Goal: Transaction & Acquisition: Obtain resource

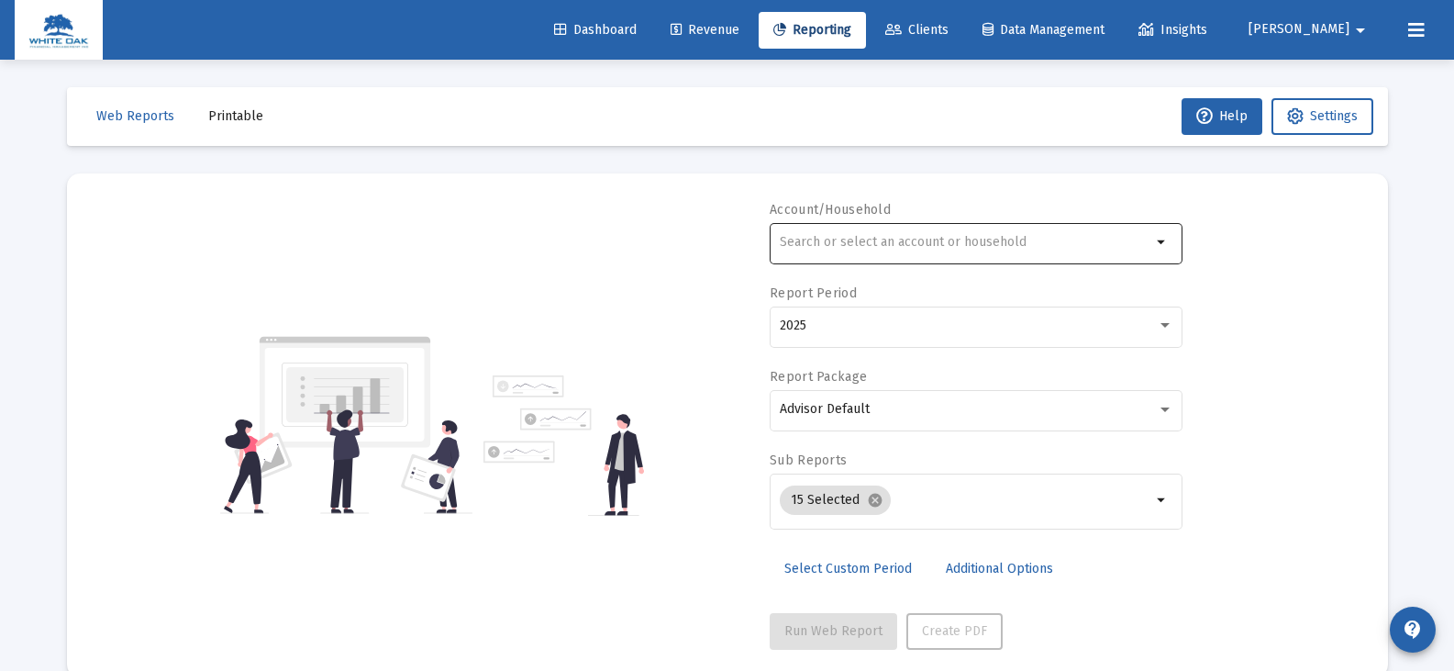
click at [810, 250] on div at bounding box center [966, 241] width 372 height 45
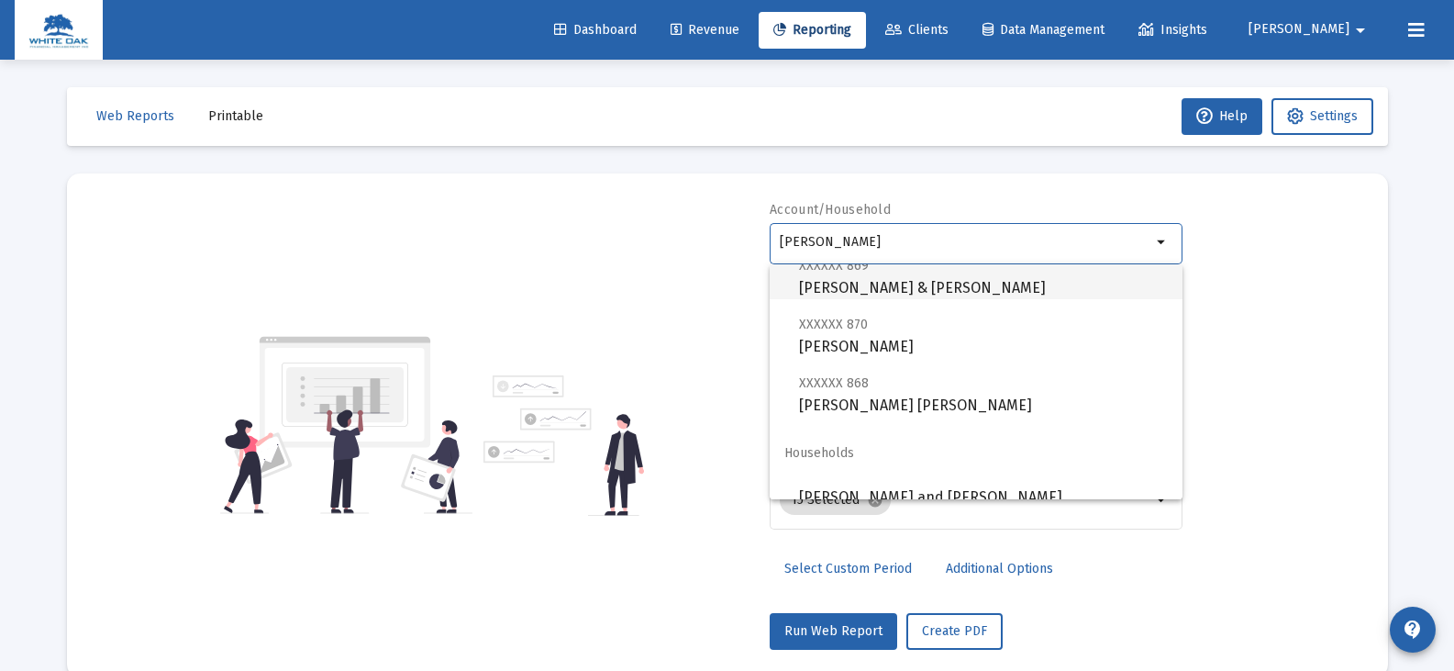
scroll to position [132, 0]
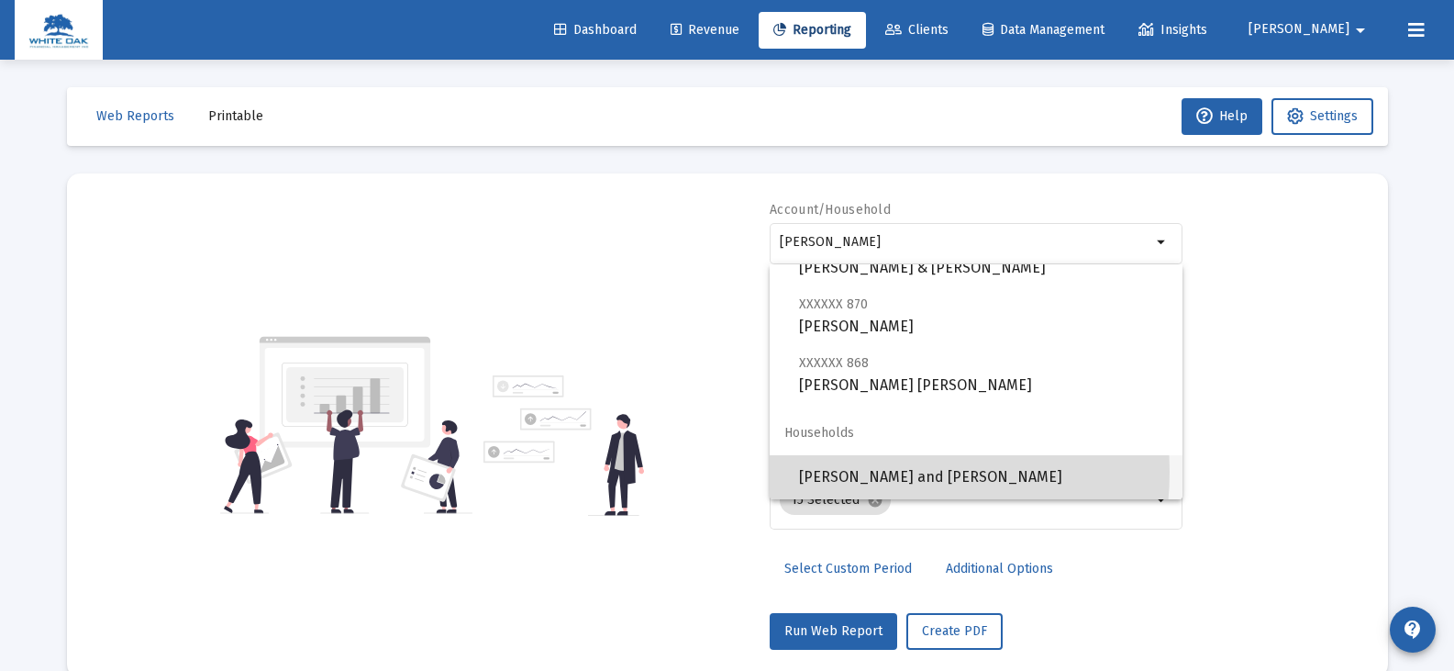
click at [853, 472] on span "McPeters, Teresa and Roy Household" at bounding box center [983, 477] width 369 height 44
type input "McPeters, Teresa and Roy Household"
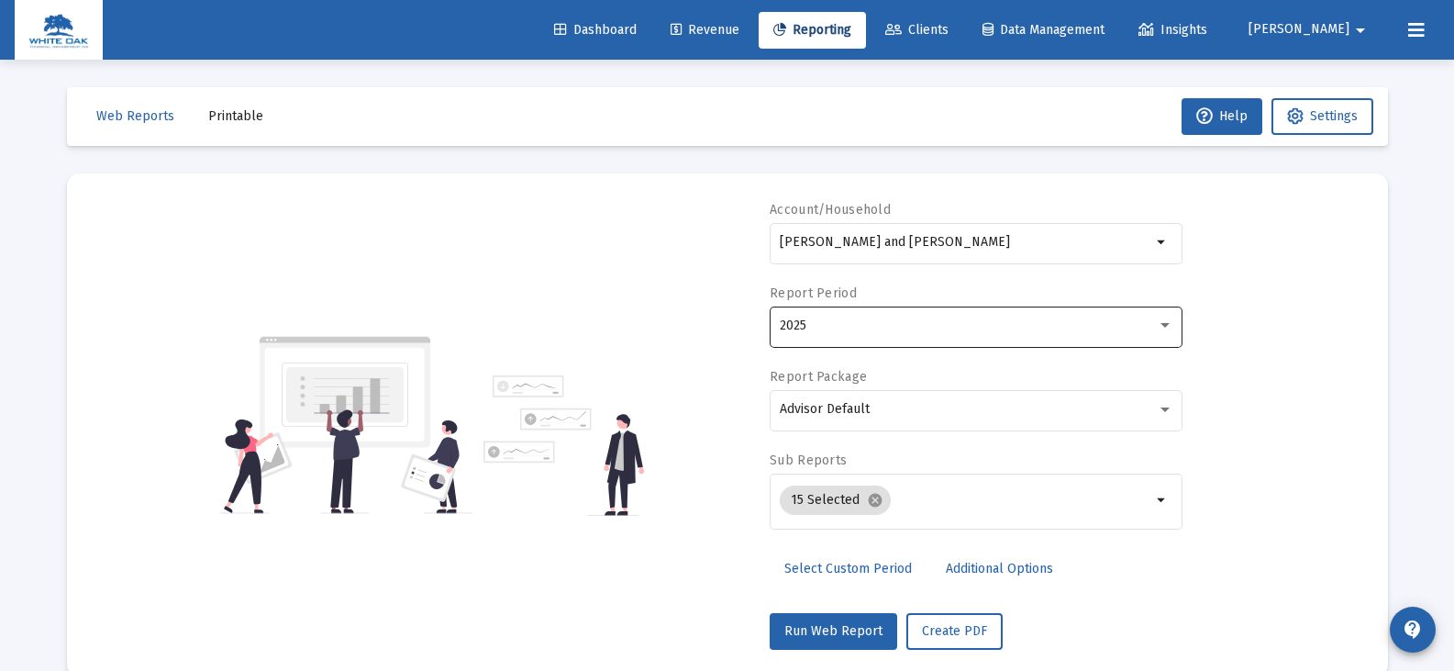
click at [826, 333] on div "2025" at bounding box center [977, 325] width 394 height 45
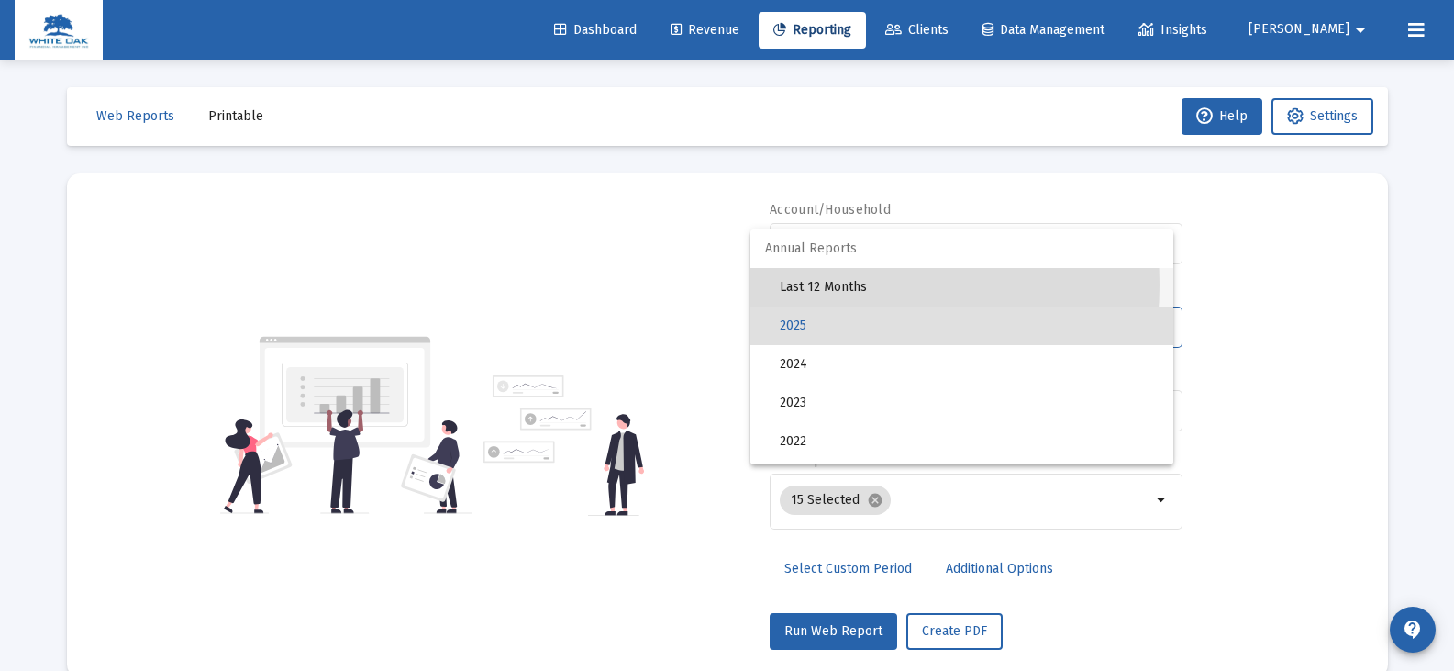
click at [818, 284] on span "Last 12 Months" at bounding box center [969, 287] width 379 height 39
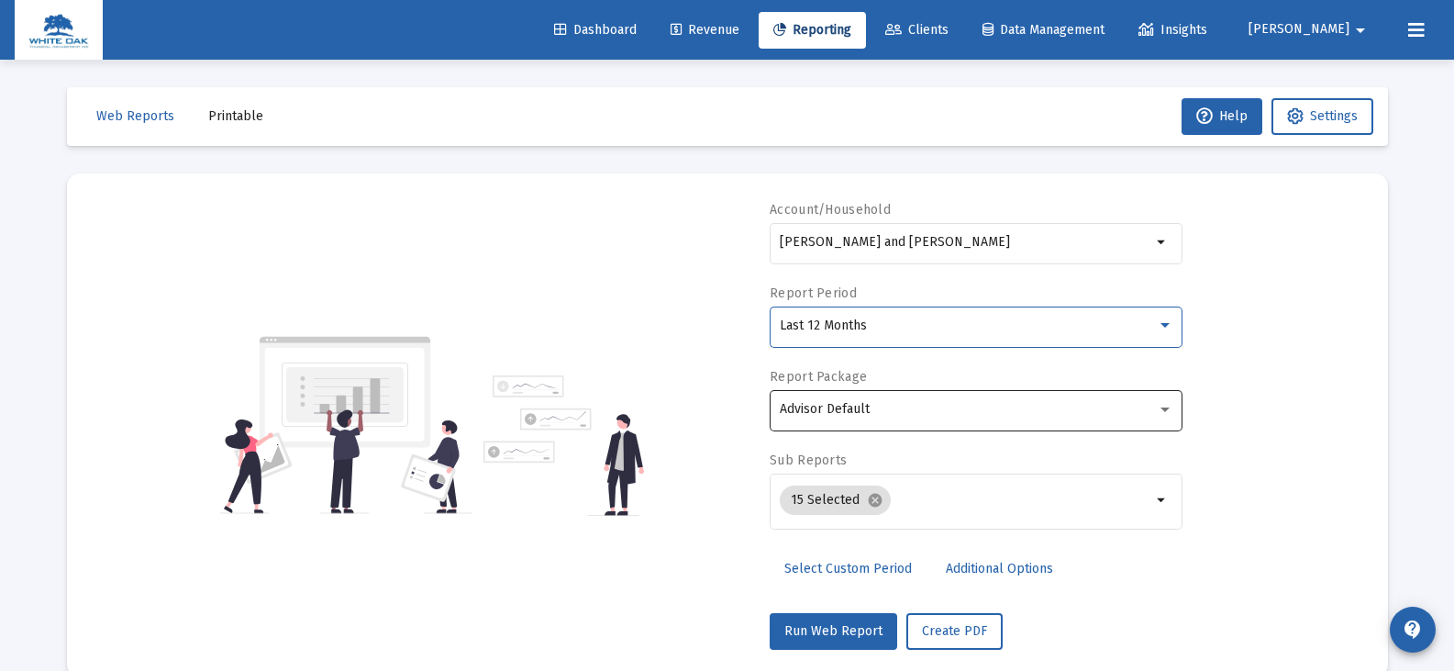
click at [829, 406] on span "Advisor Default" at bounding box center [825, 409] width 90 height 16
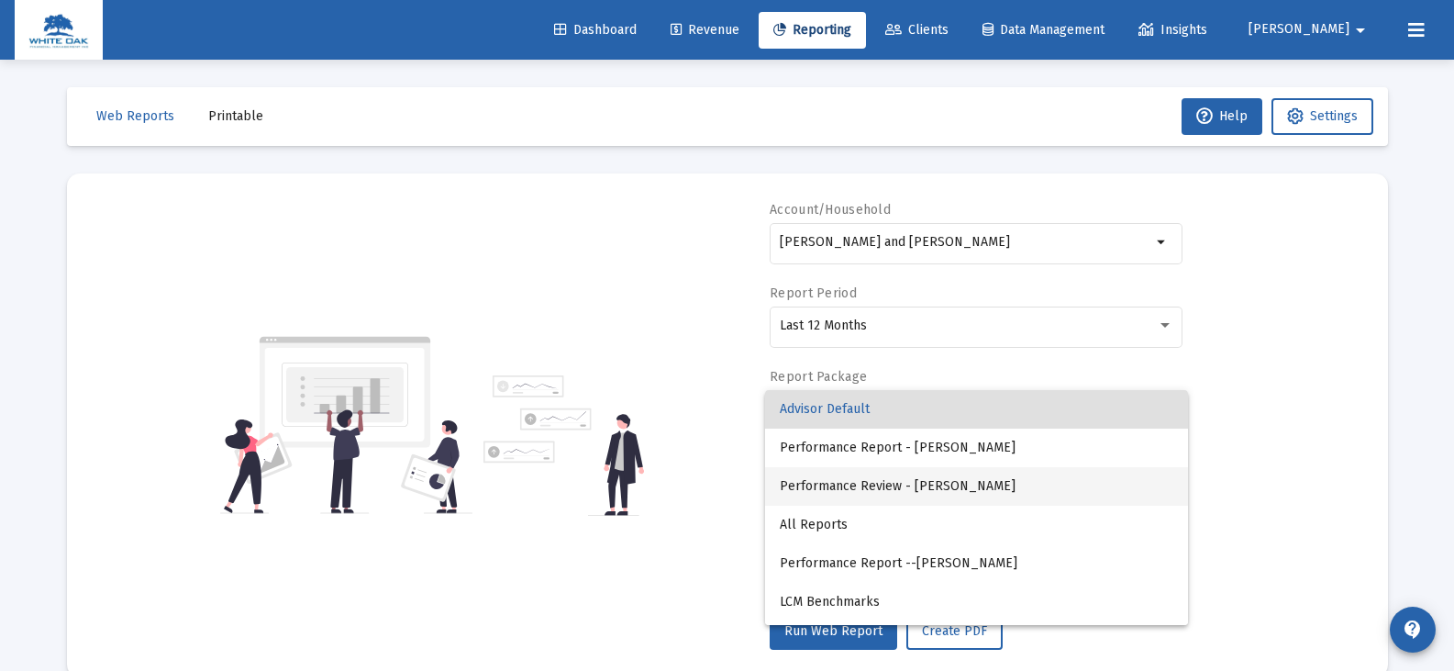
click at [962, 482] on span "Performance Review - Laura McCue" at bounding box center [977, 486] width 394 height 39
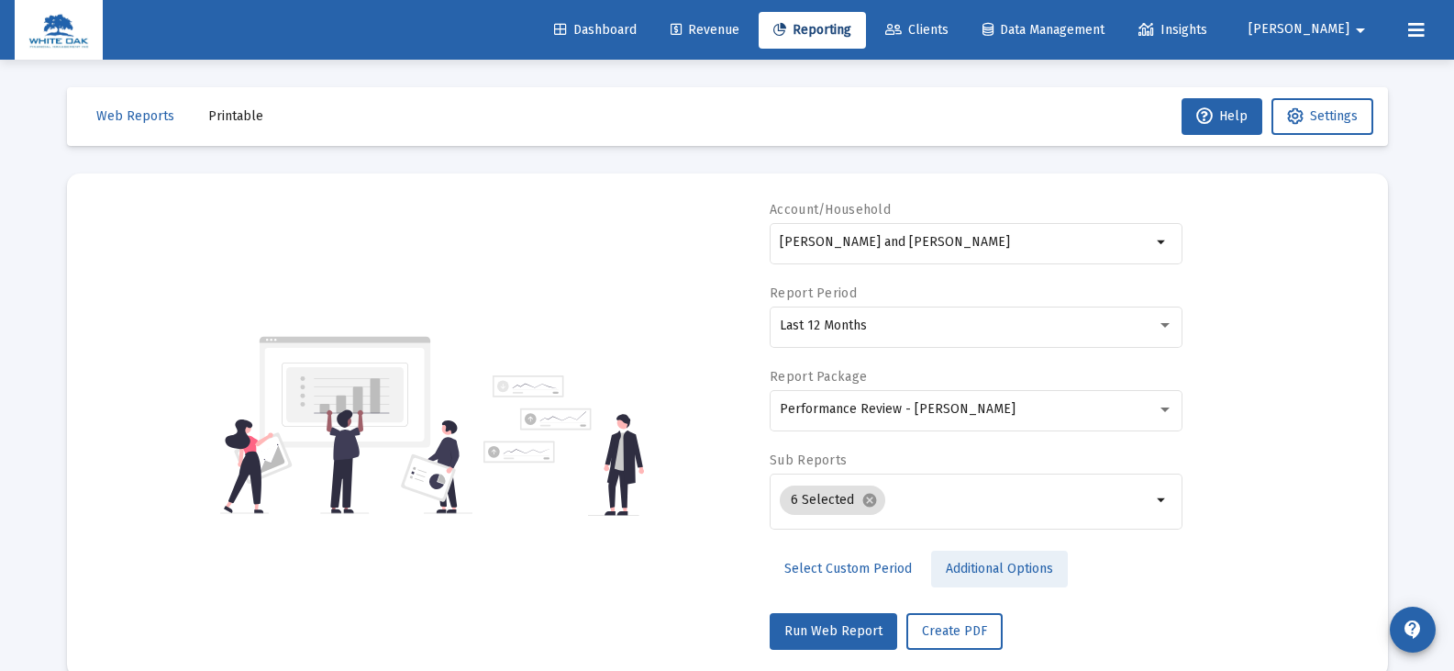
click at [962, 571] on span "Additional Options" at bounding box center [999, 569] width 107 height 16
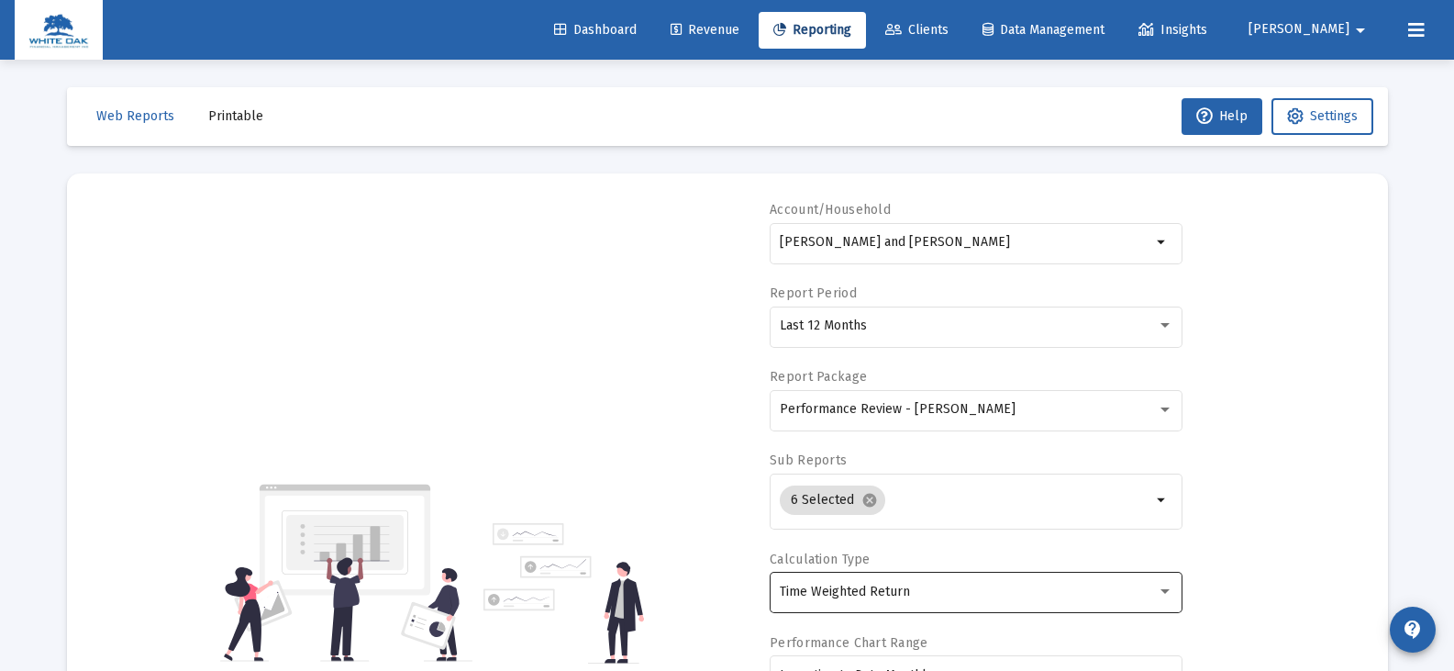
click at [900, 586] on span "Time Weighted Return" at bounding box center [845, 592] width 130 height 16
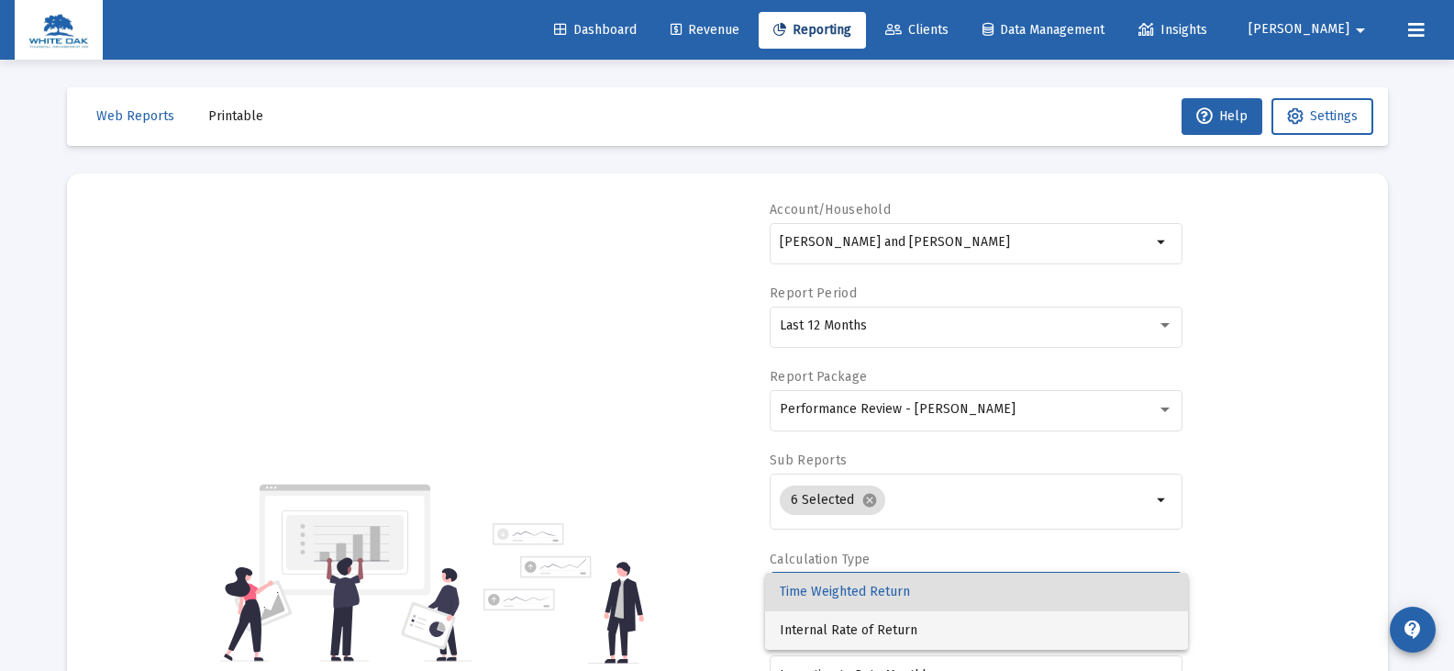
click at [873, 634] on span "Internal Rate of Return" at bounding box center [977, 630] width 394 height 39
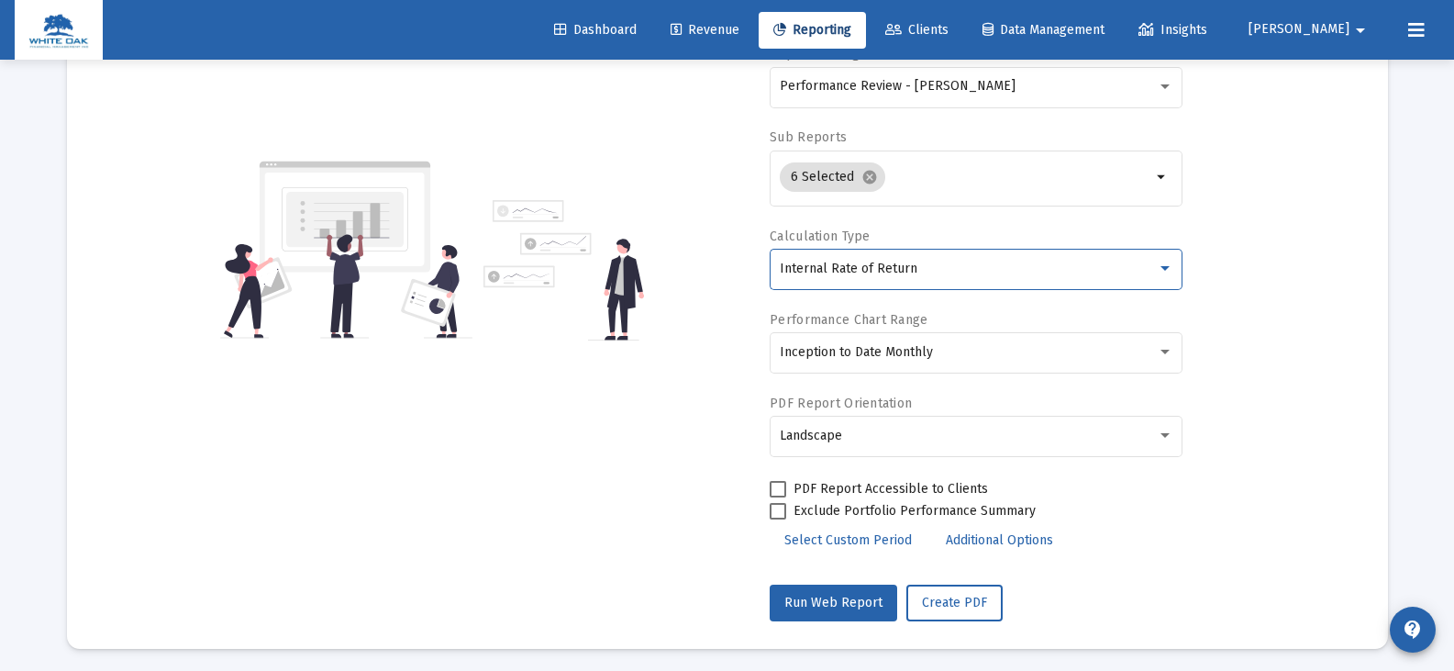
scroll to position [328, 0]
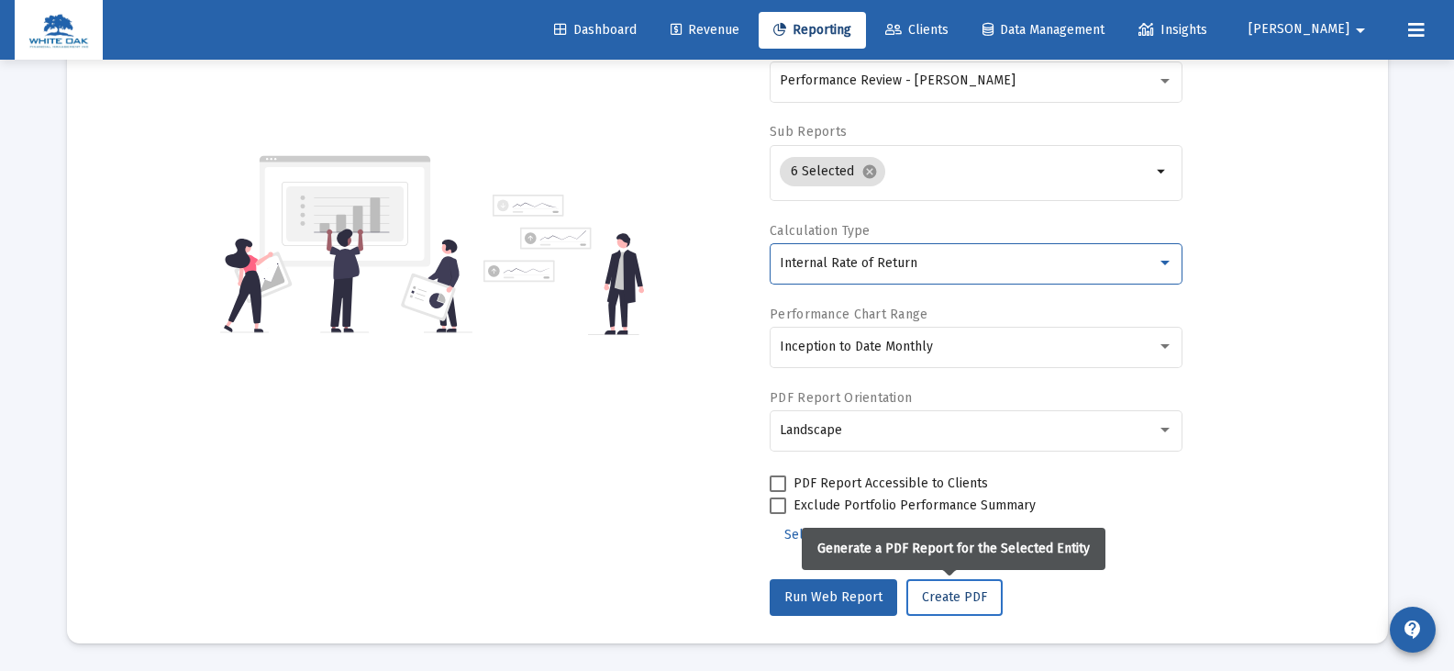
click at [940, 591] on span "Create PDF" at bounding box center [954, 597] width 65 height 16
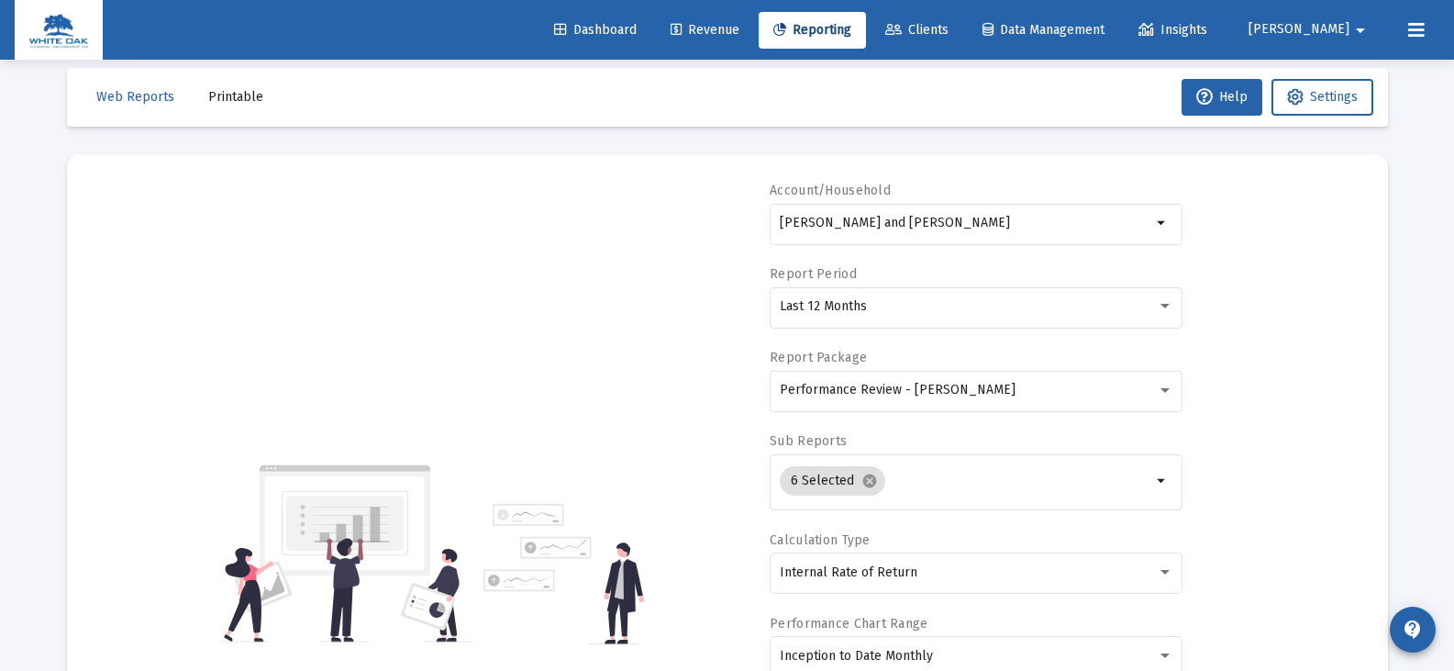
scroll to position [0, 0]
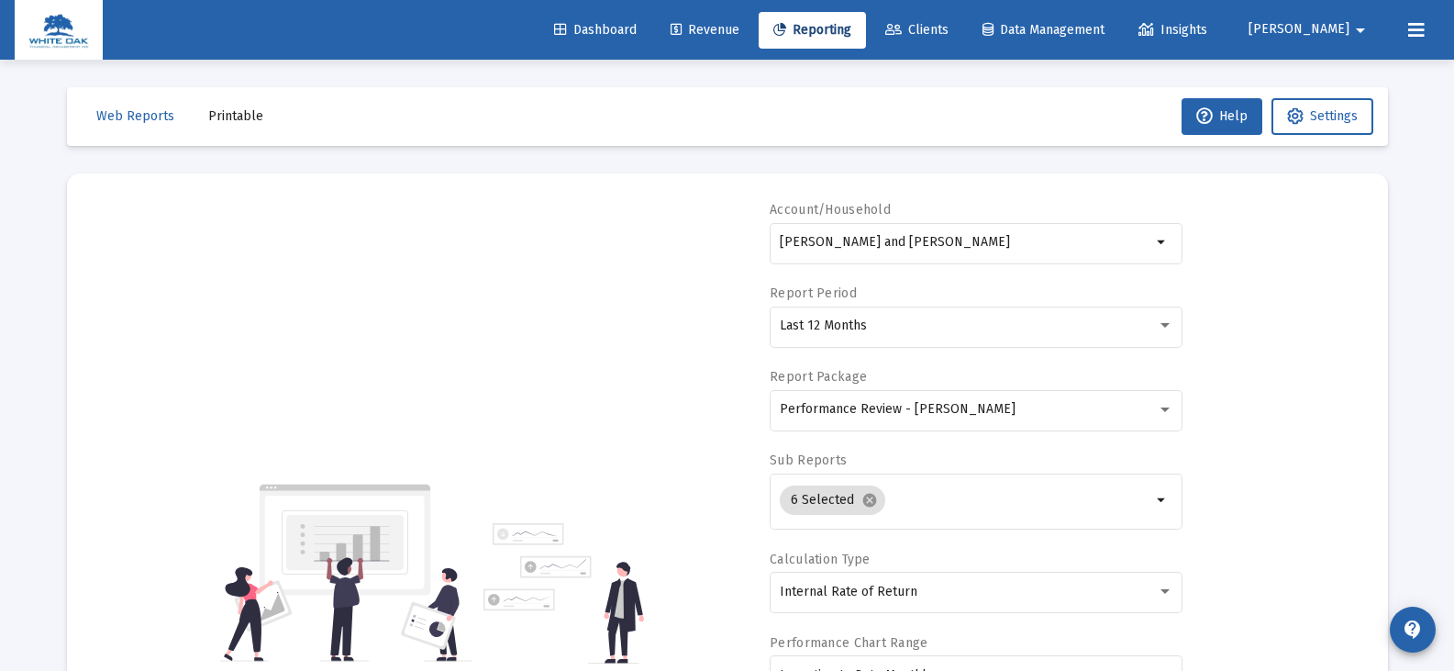
click at [227, 110] on span "Printable" at bounding box center [235, 116] width 55 height 16
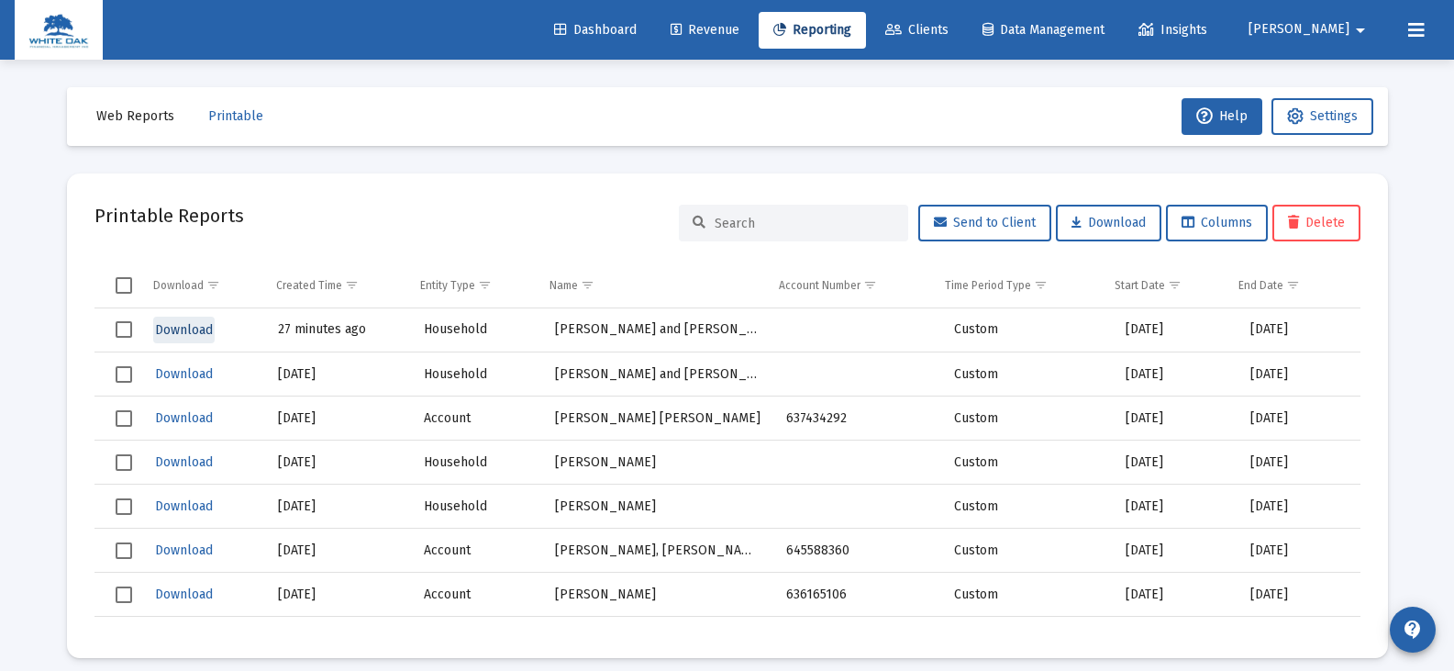
click at [182, 330] on span "Download" at bounding box center [184, 330] width 58 height 16
click at [902, 34] on icon at bounding box center [893, 30] width 17 height 13
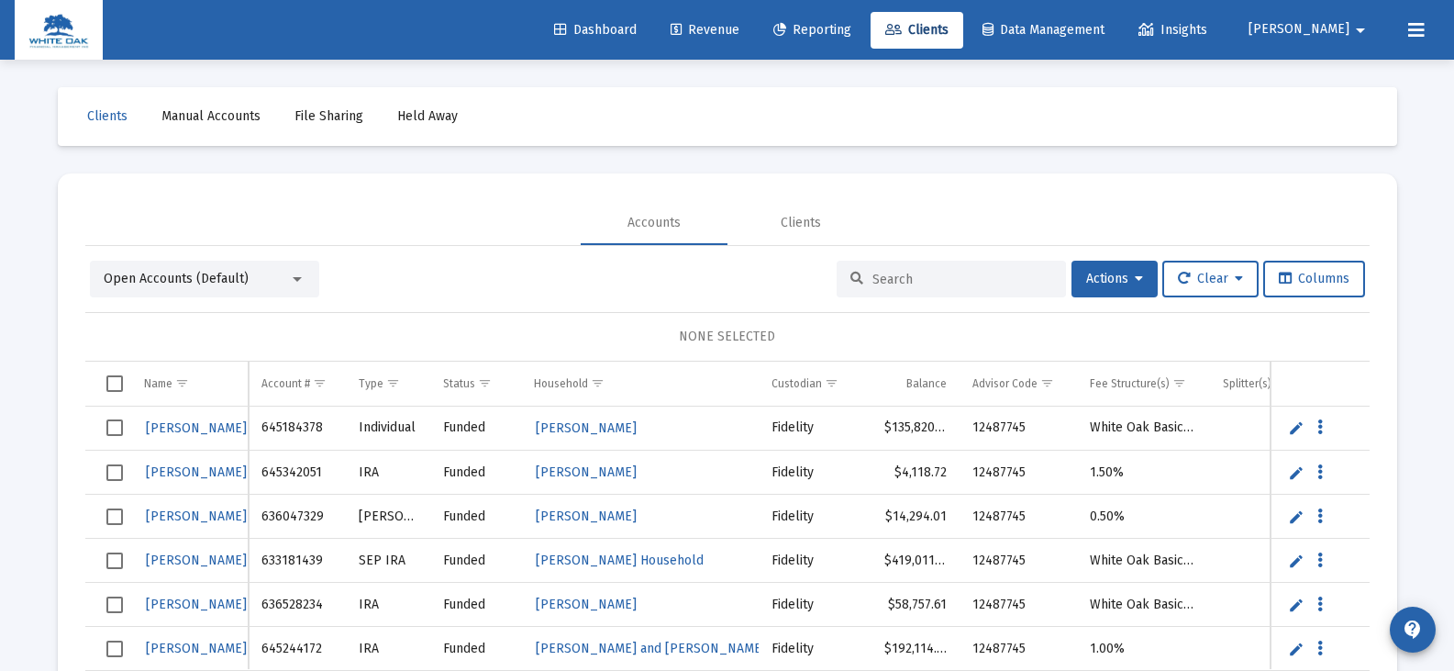
click at [873, 278] on input at bounding box center [963, 280] width 180 height 16
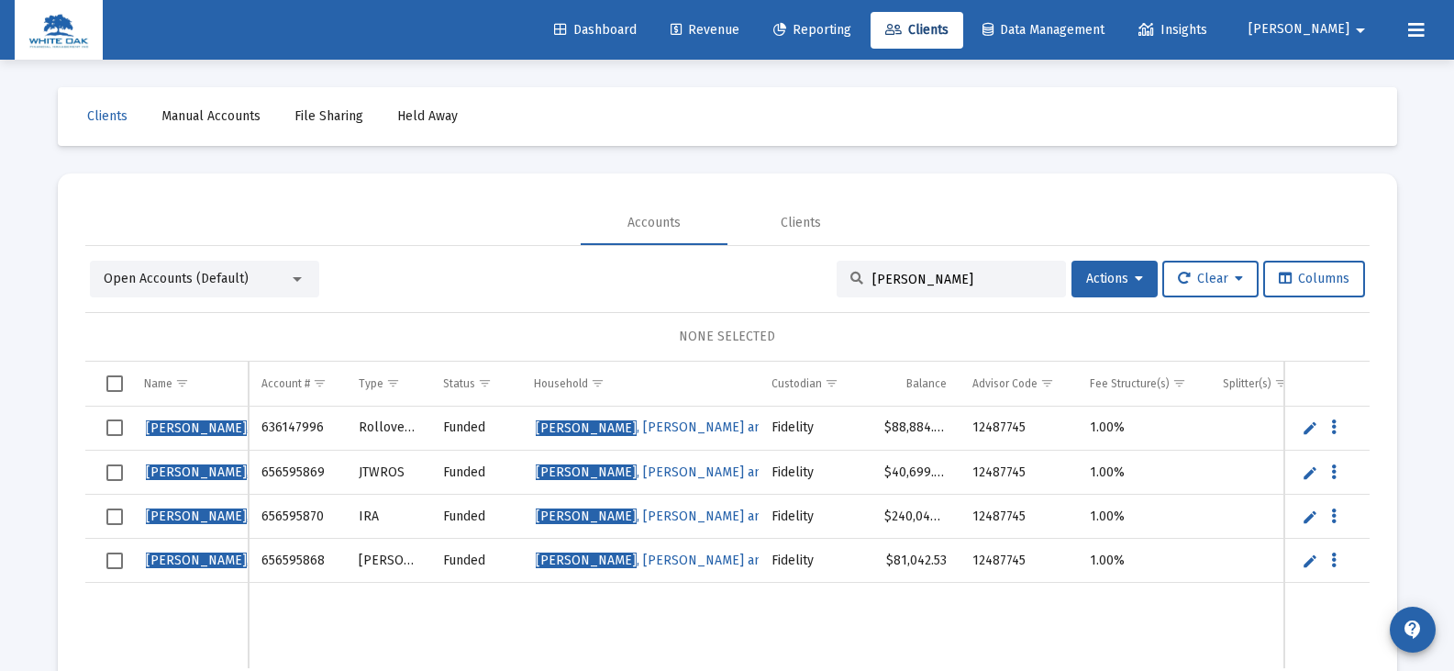
type input "mcpeters"
click at [111, 381] on span "Select all" at bounding box center [114, 383] width 17 height 17
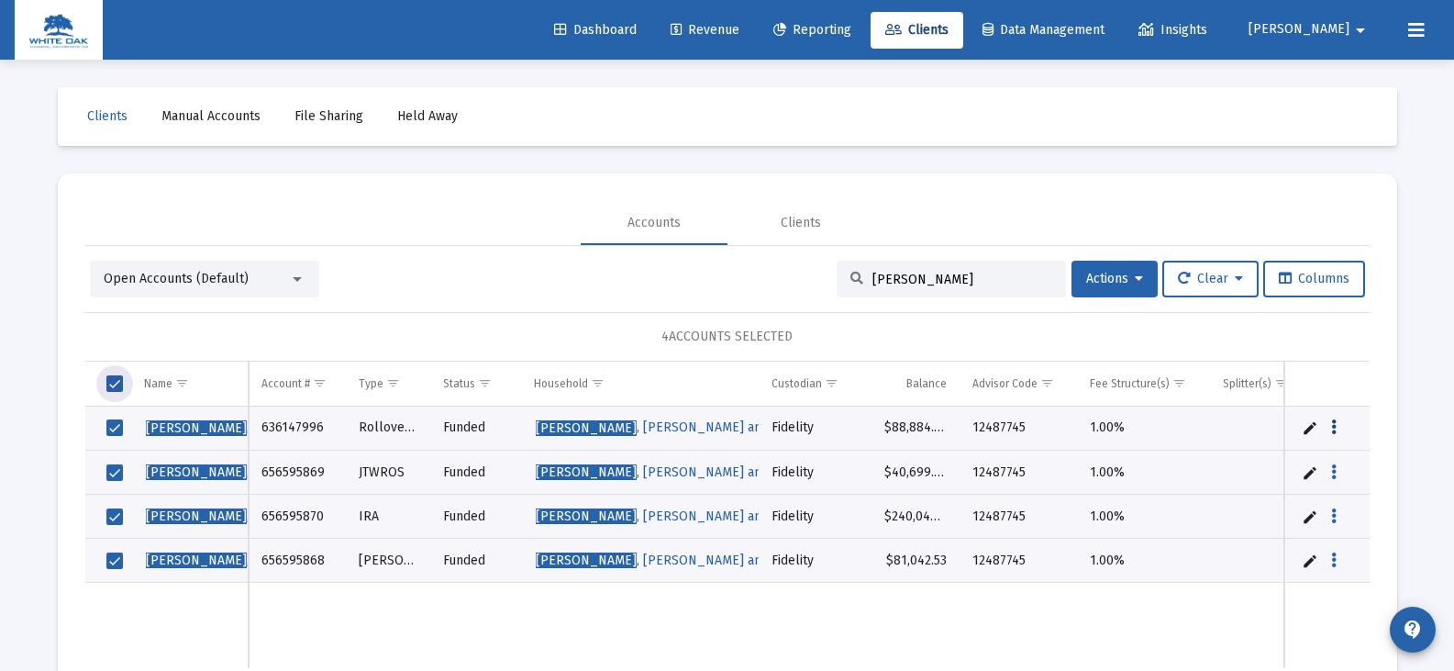
click at [1332, 428] on icon "Data grid" at bounding box center [1334, 428] width 6 height 22
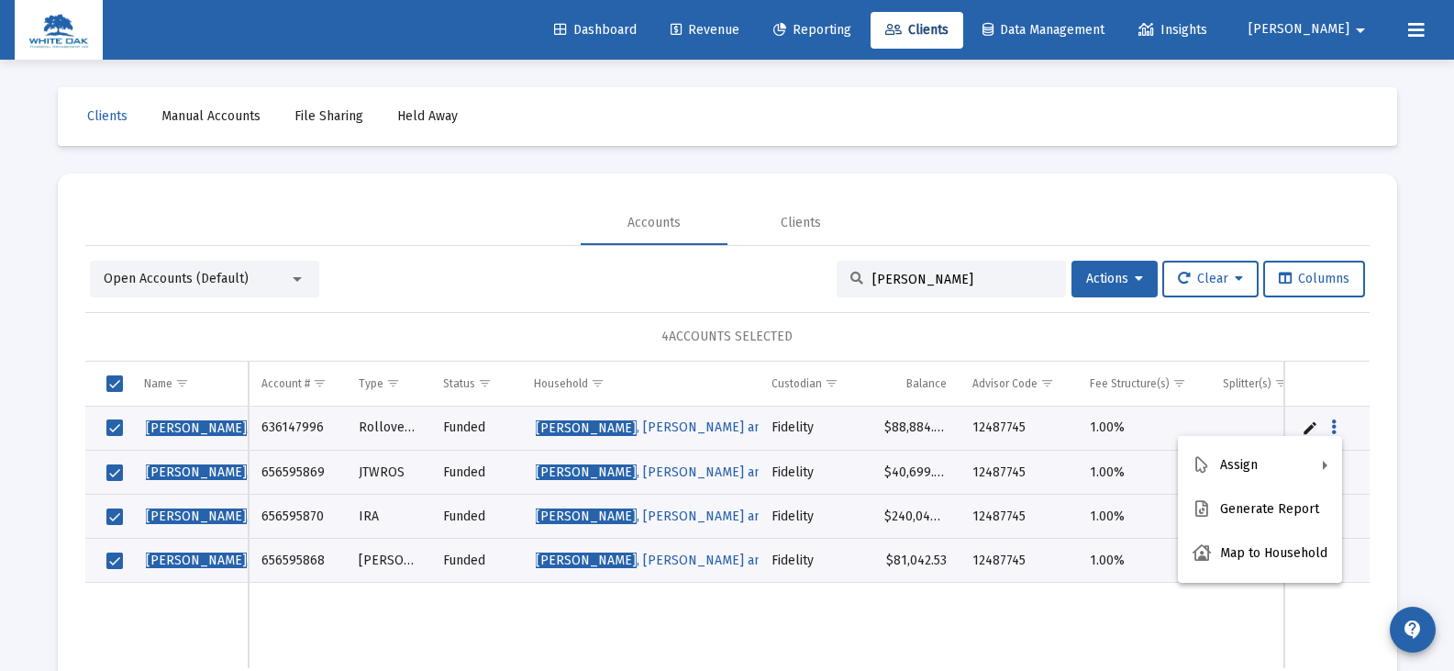
click at [1333, 428] on div at bounding box center [727, 335] width 1454 height 671
click at [1309, 429] on link "Edit" at bounding box center [1310, 427] width 17 height 17
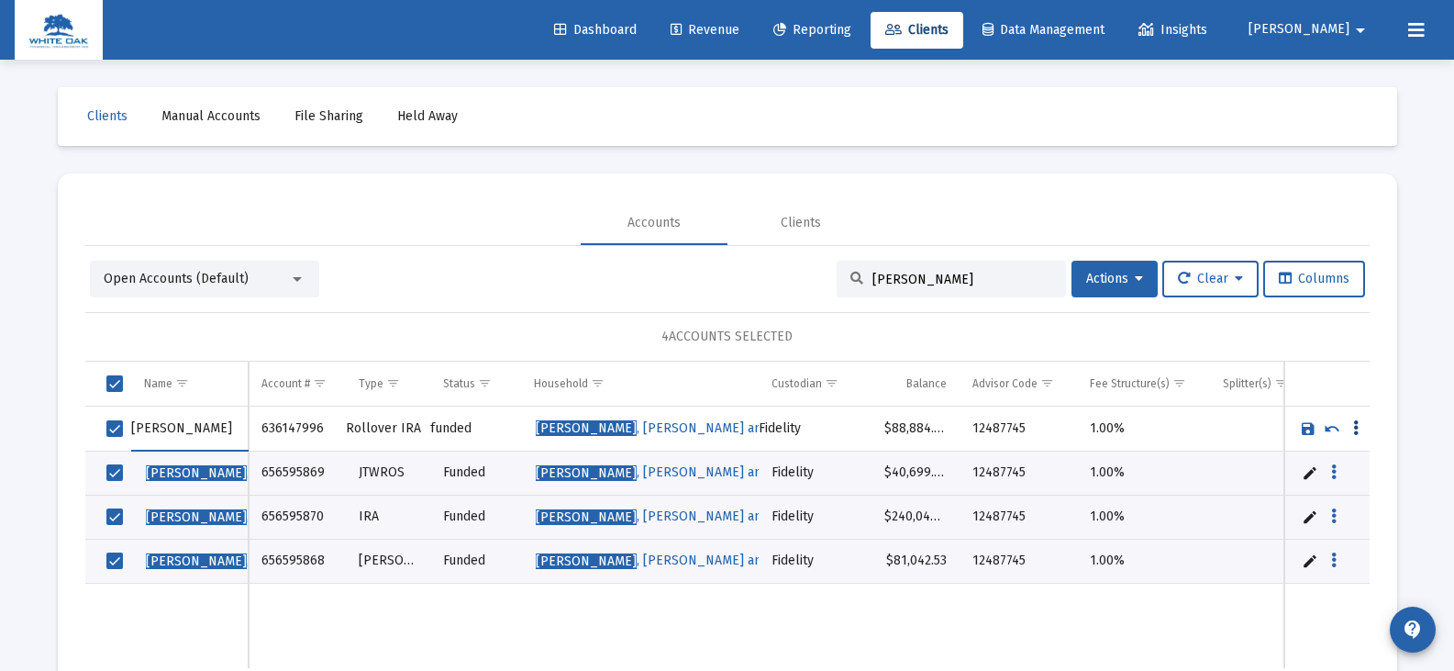
click at [1357, 430] on icon "Data grid" at bounding box center [1356, 428] width 6 height 22
click at [1334, 428] on div at bounding box center [727, 335] width 1454 height 671
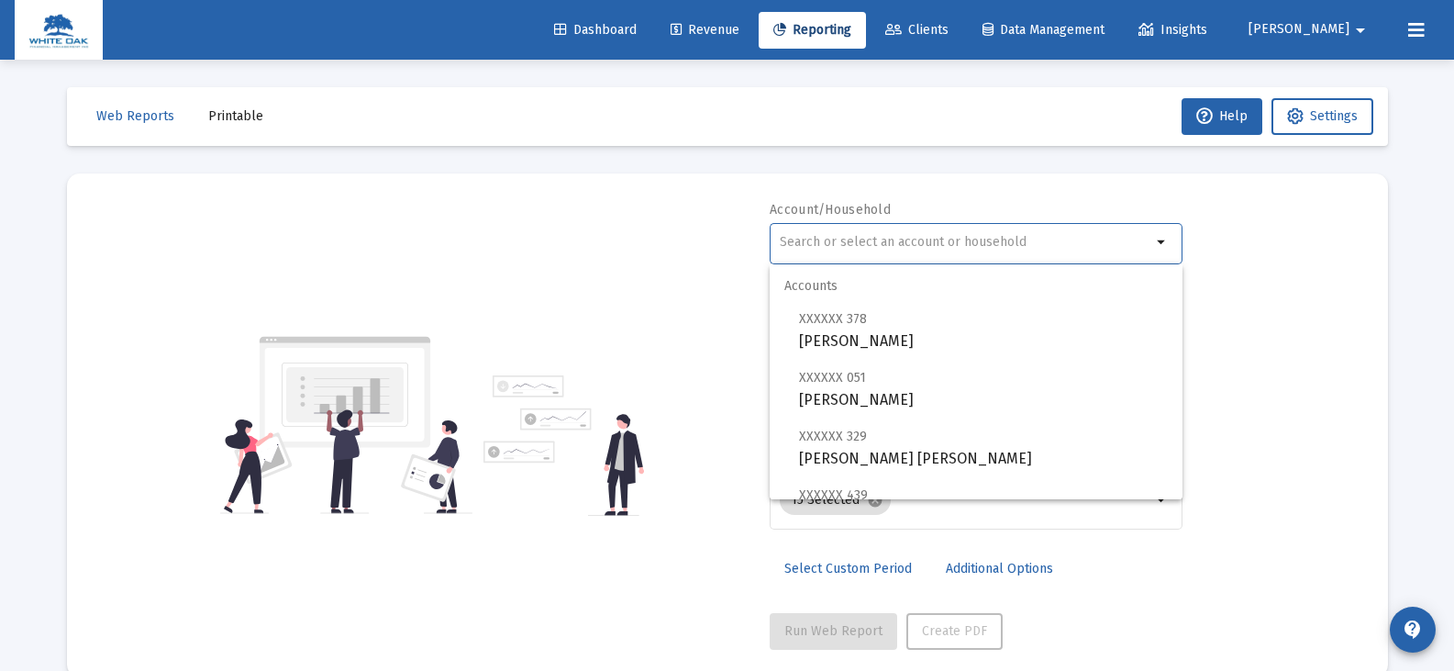
click at [817, 241] on input "text" at bounding box center [966, 242] width 372 height 15
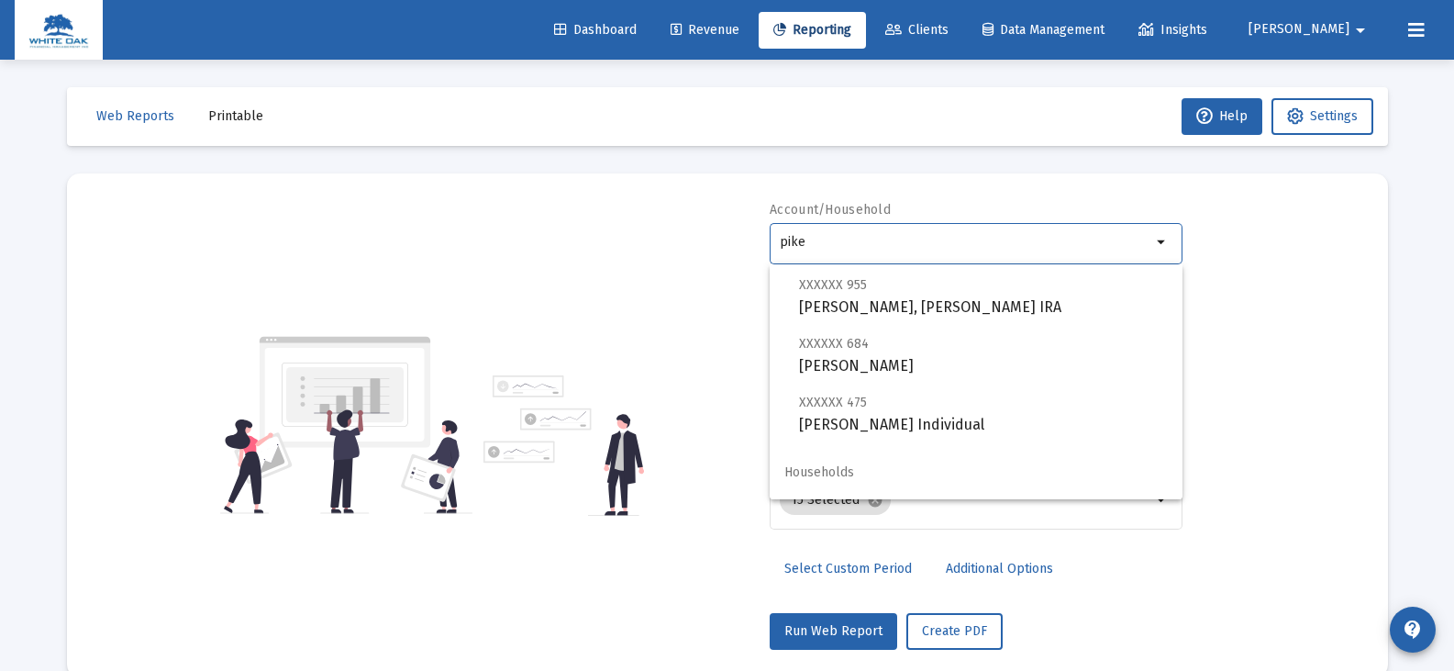
scroll to position [73, 0]
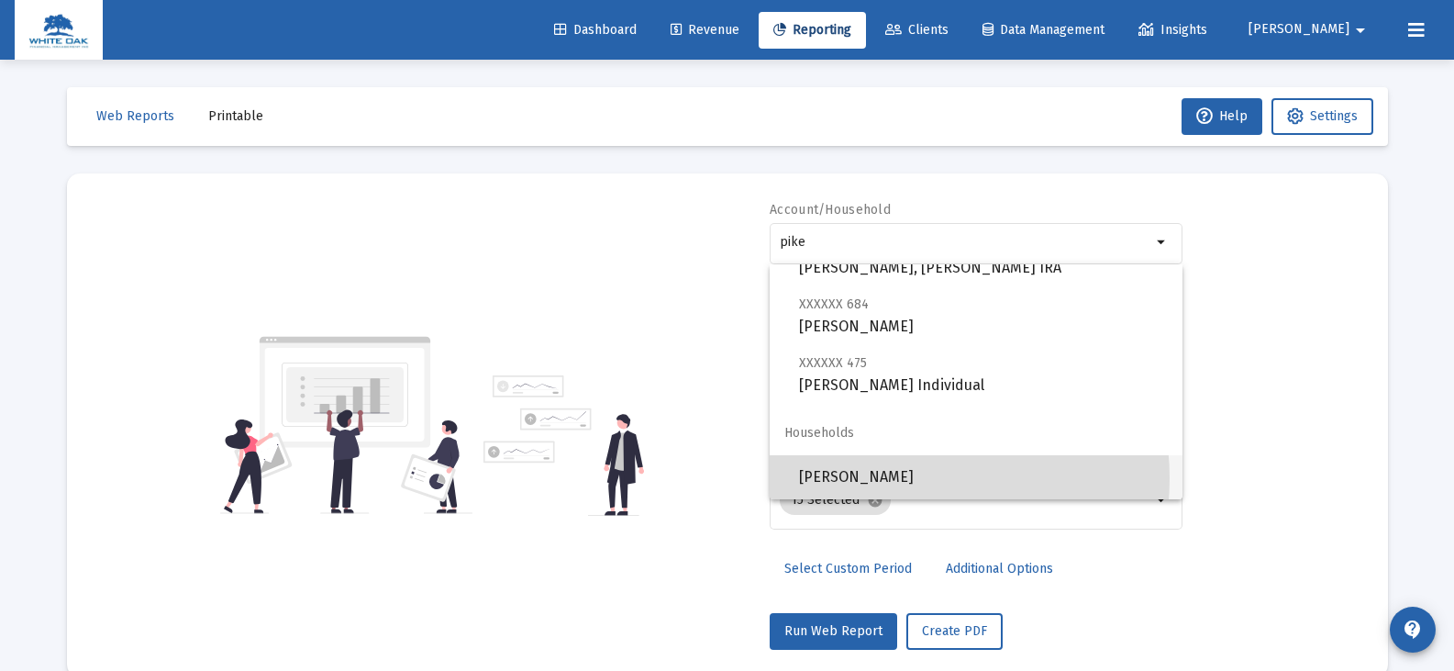
click at [894, 478] on span "Pike, Susan Household" at bounding box center [983, 477] width 369 height 44
type input "Pike, Susan Household"
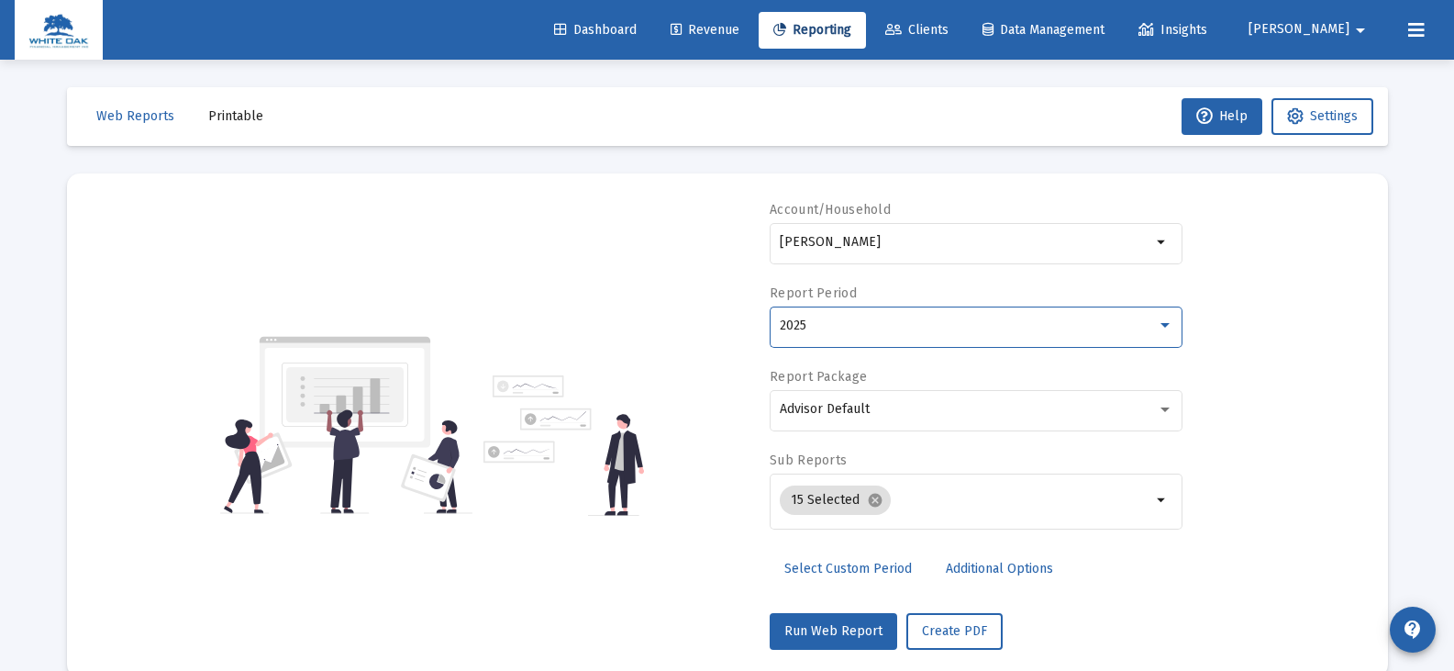
click at [838, 328] on div "2025" at bounding box center [968, 325] width 377 height 15
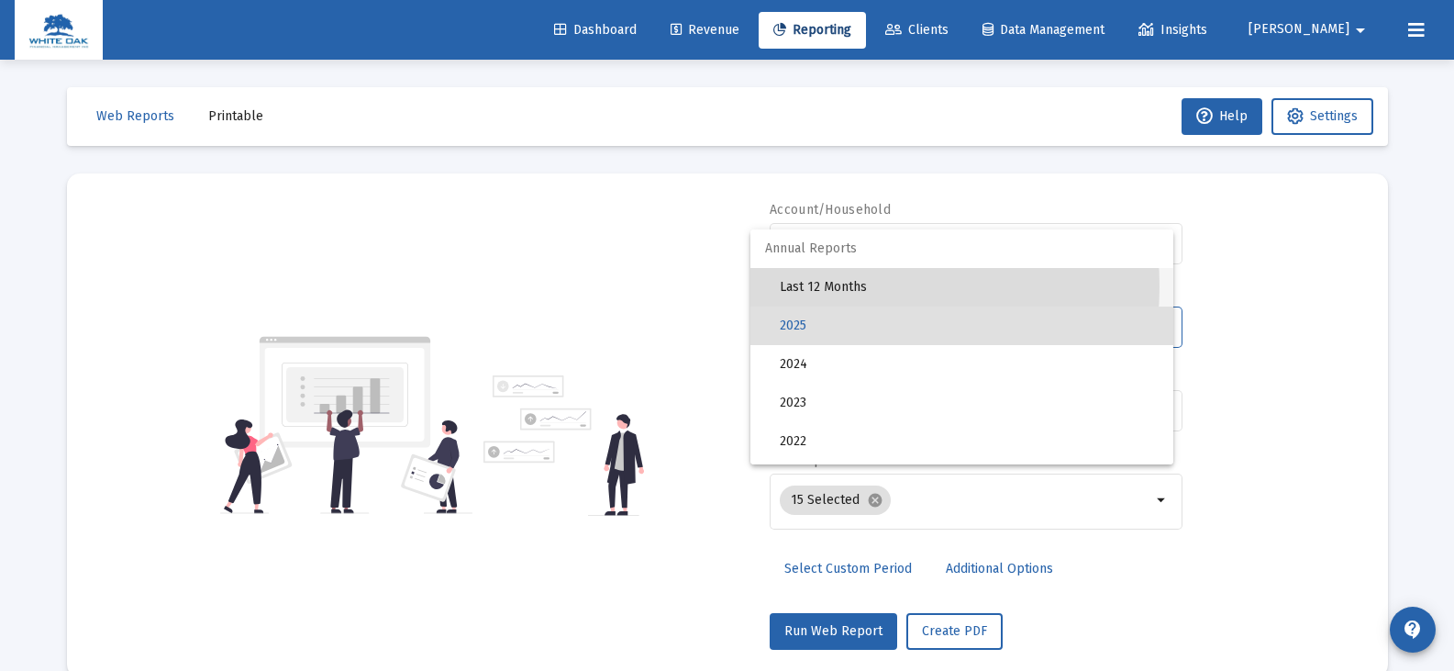
click at [838, 286] on span "Last 12 Months" at bounding box center [969, 287] width 379 height 39
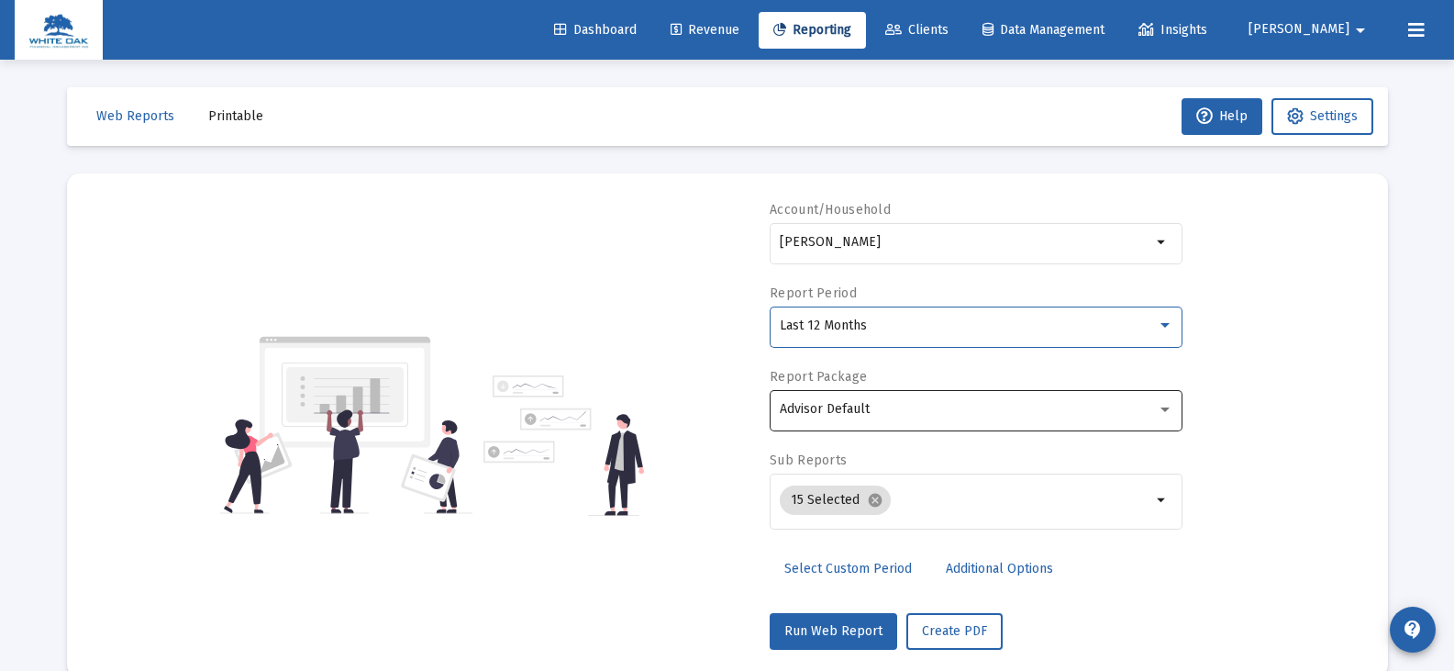
click at [830, 397] on div "Advisor Default" at bounding box center [977, 408] width 394 height 45
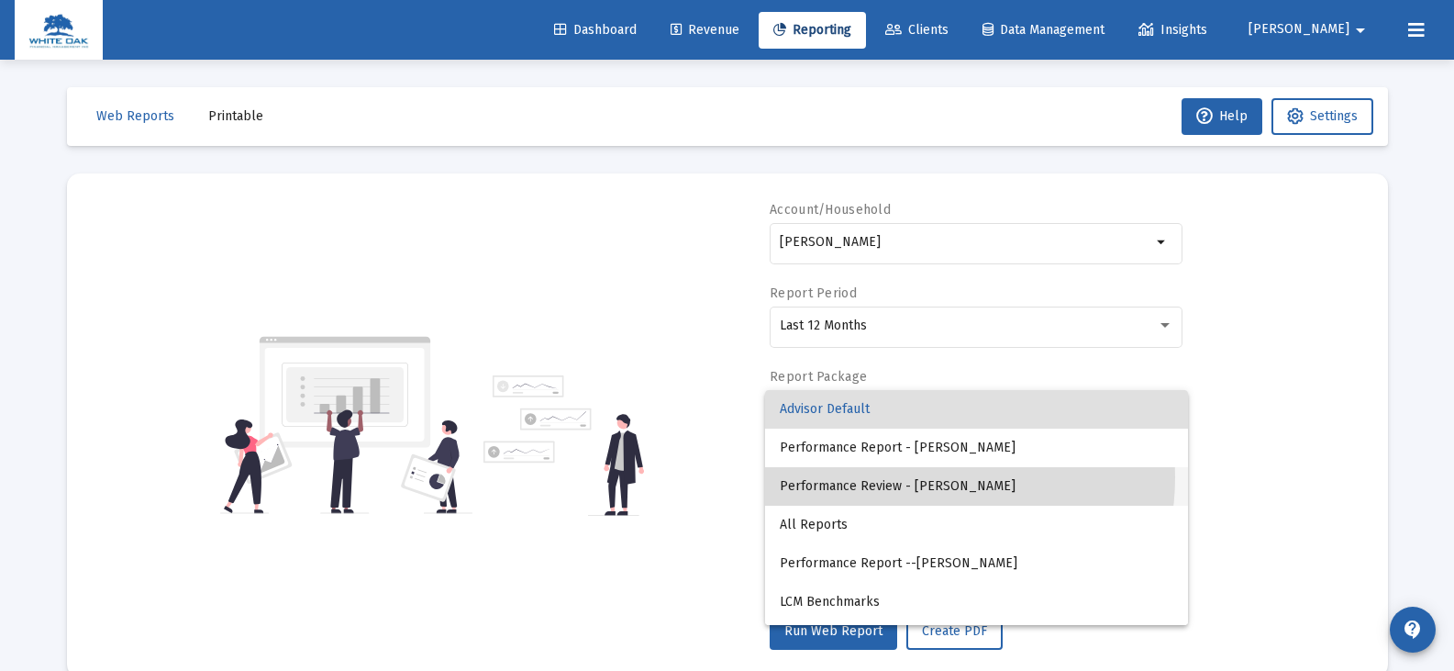
click at [921, 477] on span "Performance Review - Laura McCue" at bounding box center [977, 486] width 394 height 39
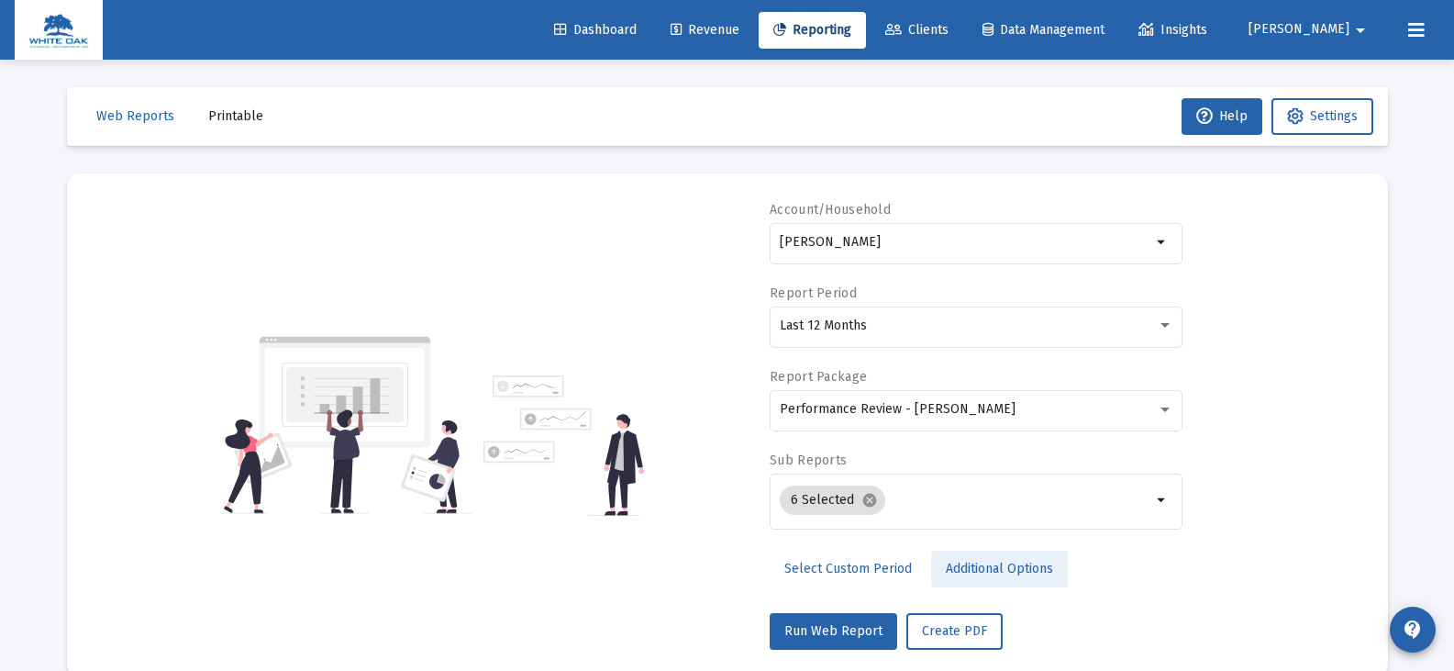
click at [960, 568] on span "Additional Options" at bounding box center [999, 569] width 107 height 16
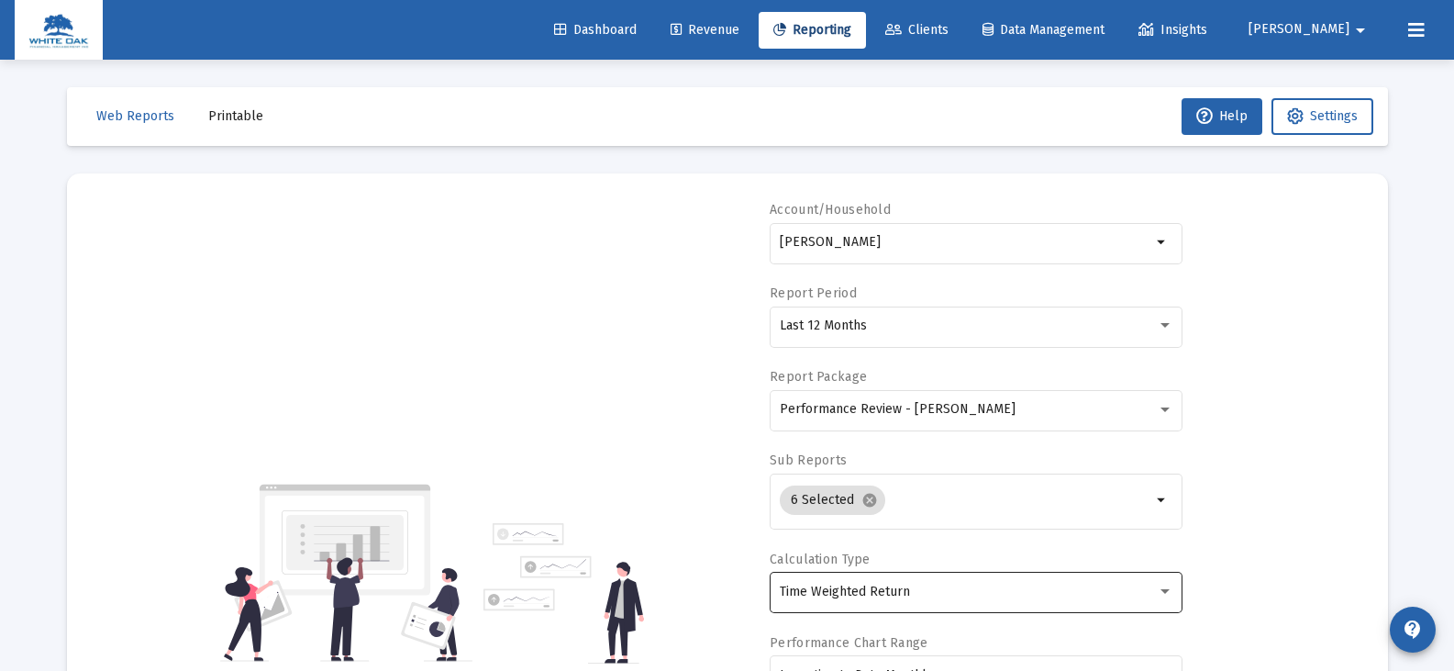
click at [898, 590] on span "Time Weighted Return" at bounding box center [845, 592] width 130 height 16
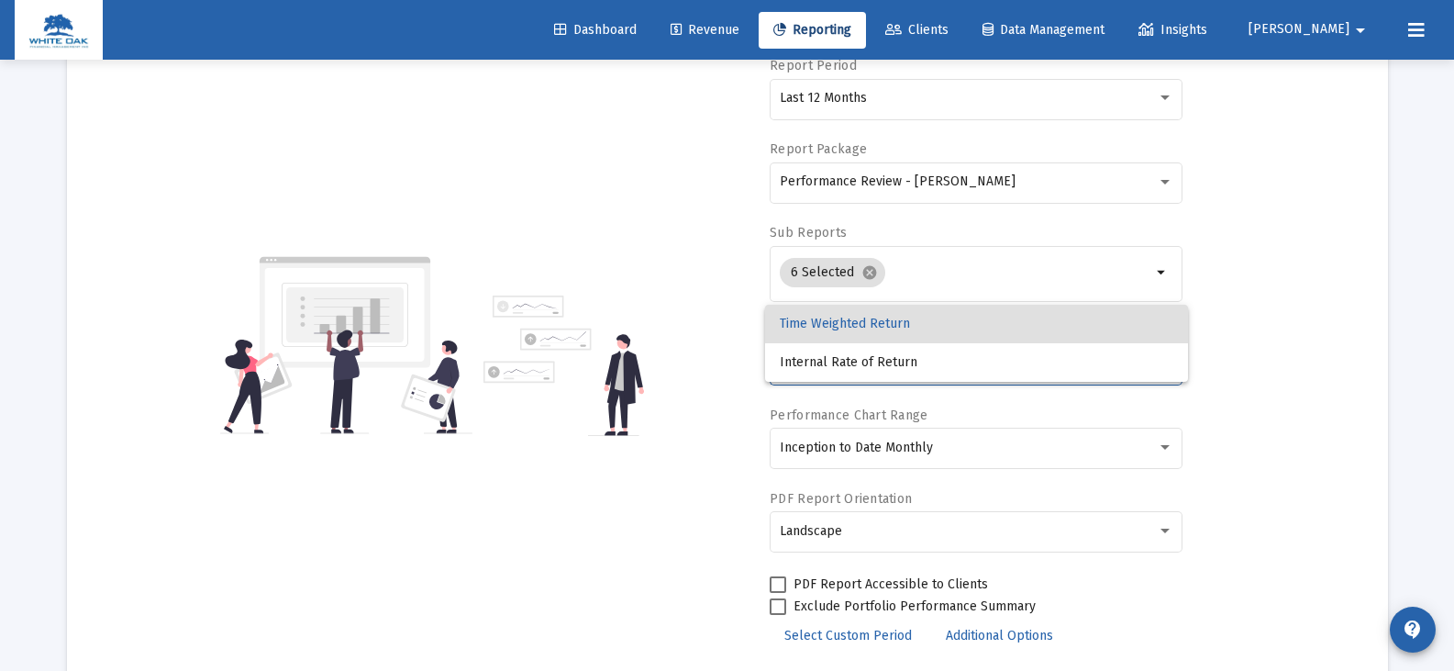
scroll to position [275, 0]
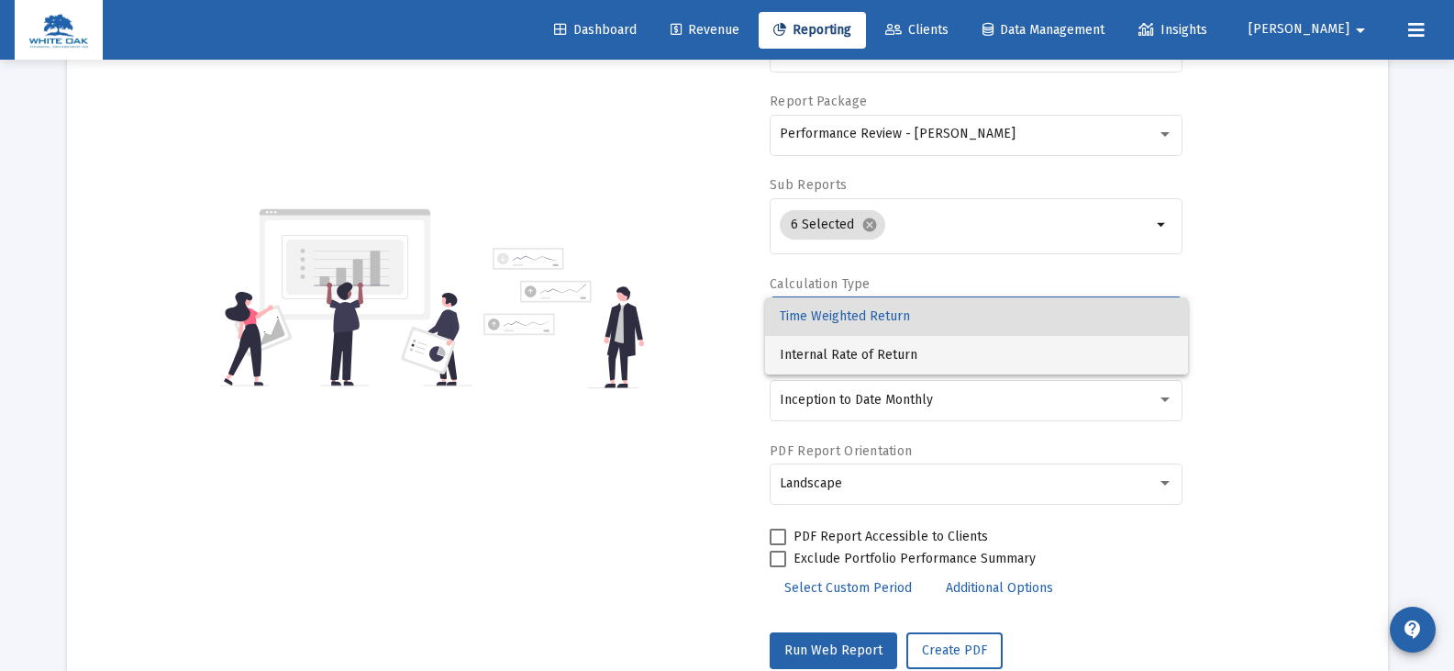
click at [891, 355] on span "Internal Rate of Return" at bounding box center [977, 355] width 394 height 39
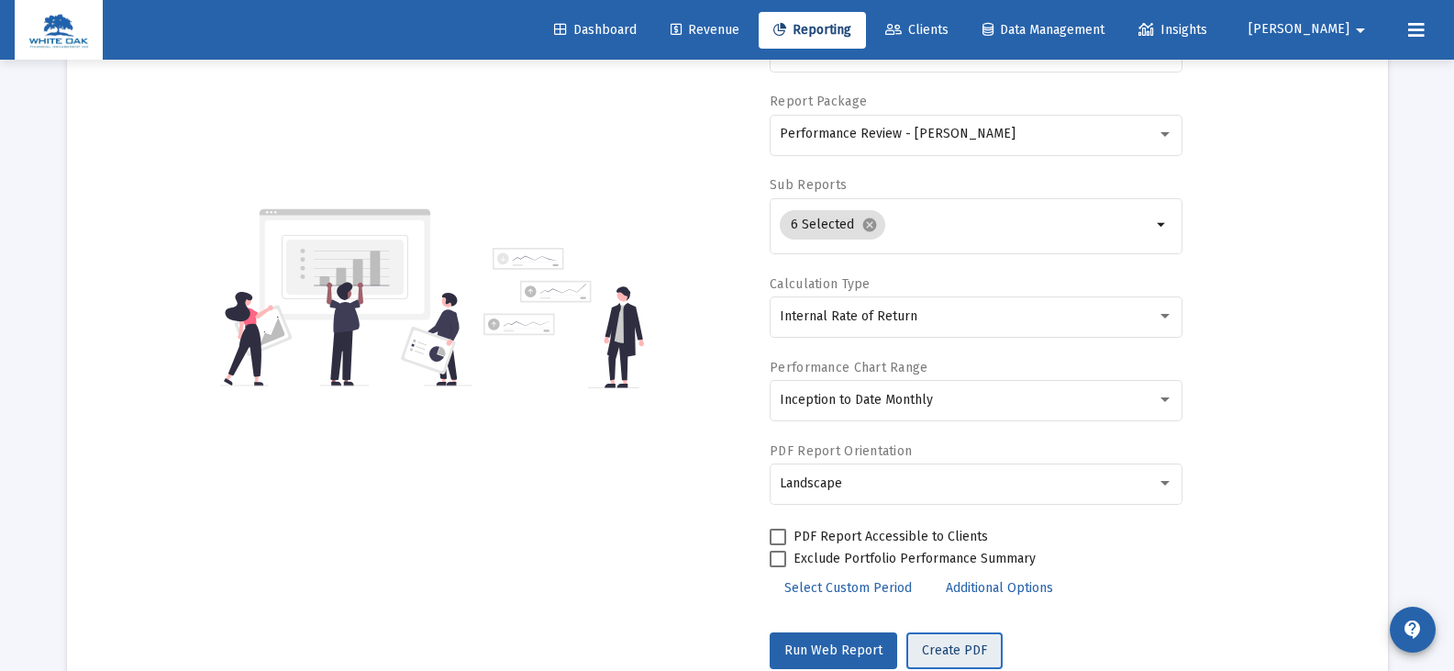
click at [960, 654] on span "Create PDF" at bounding box center [954, 650] width 65 height 16
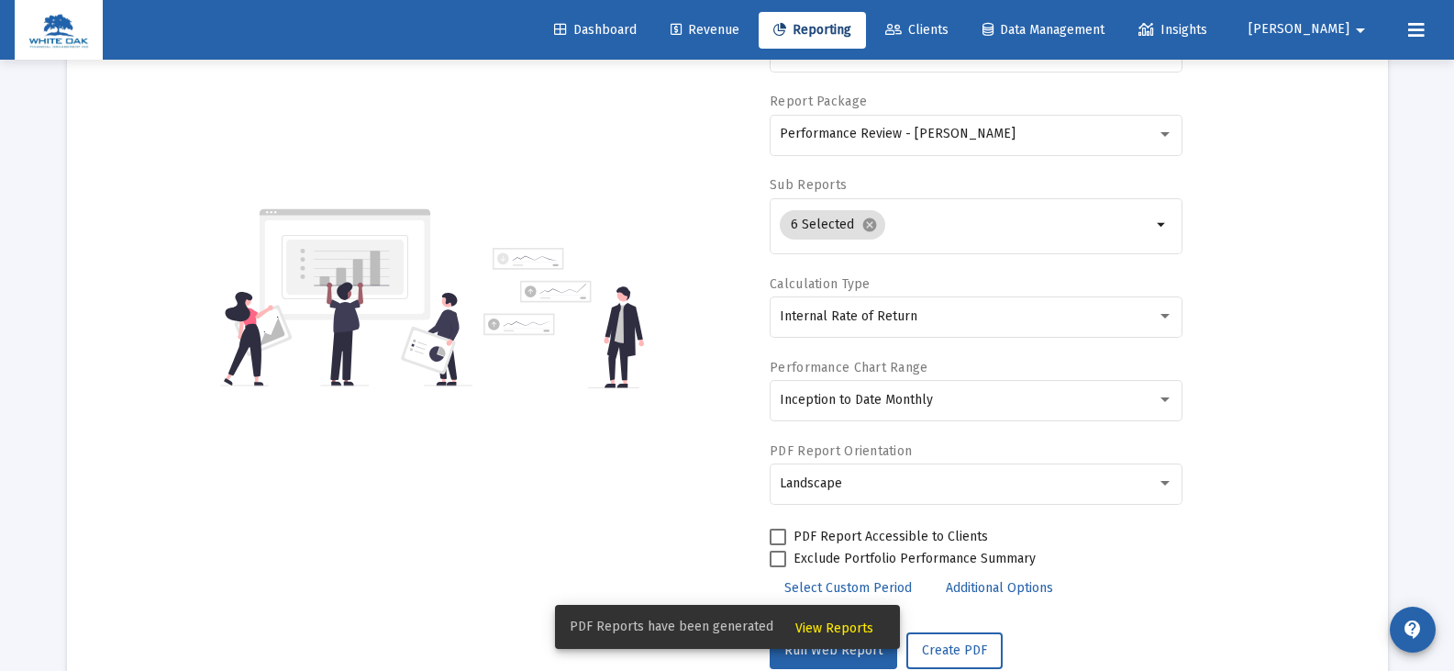
click at [807, 624] on span "View Reports" at bounding box center [834, 628] width 78 height 16
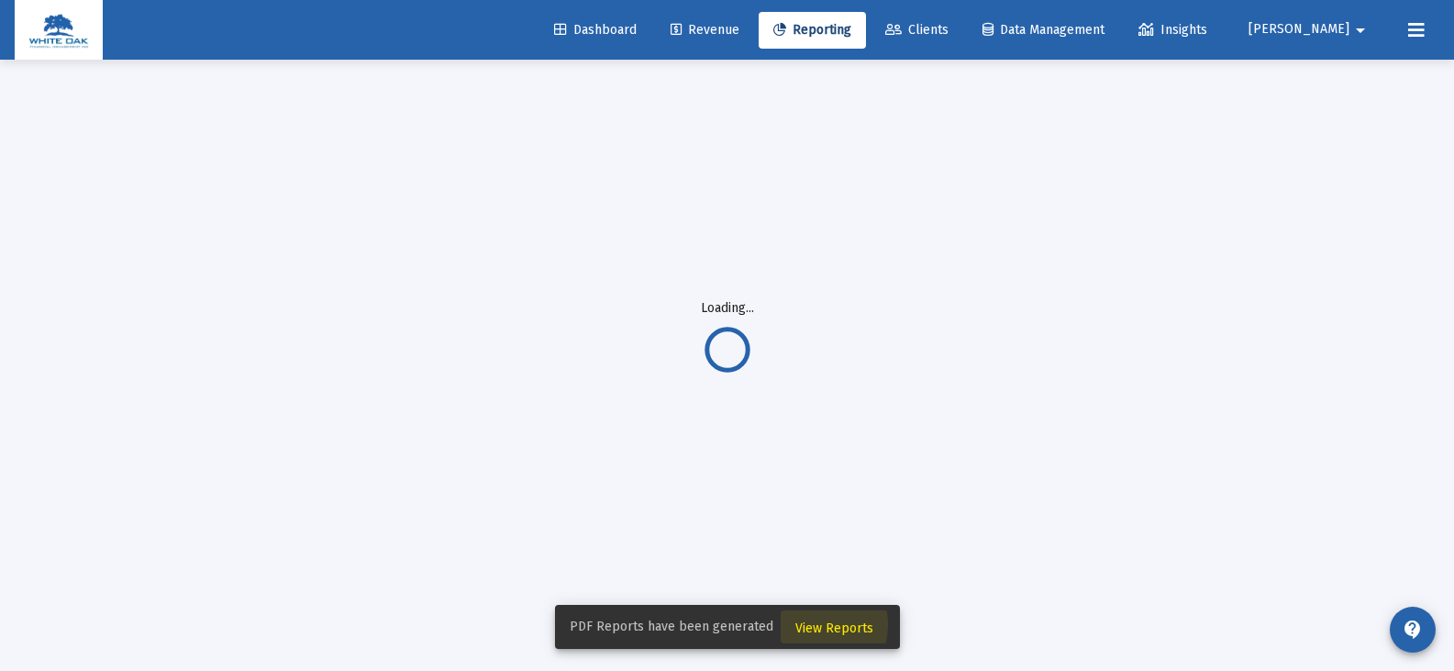
scroll to position [60, 0]
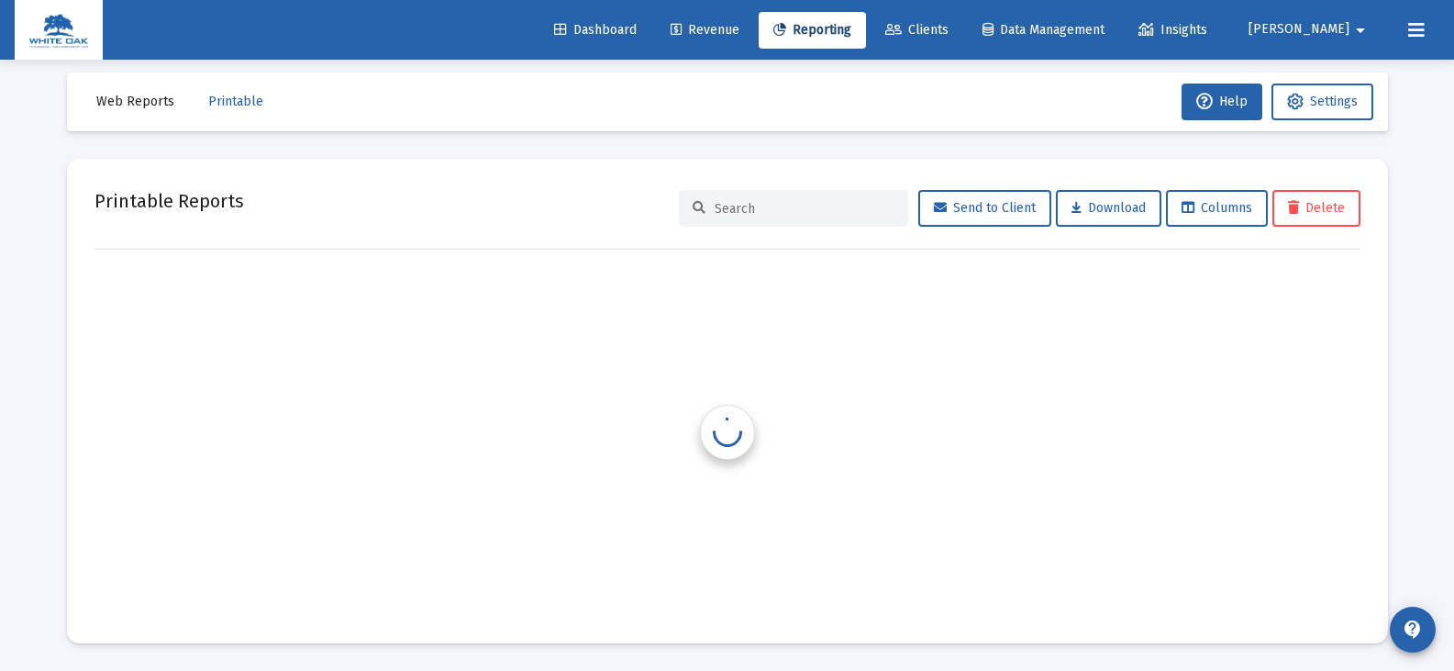
scroll to position [15, 0]
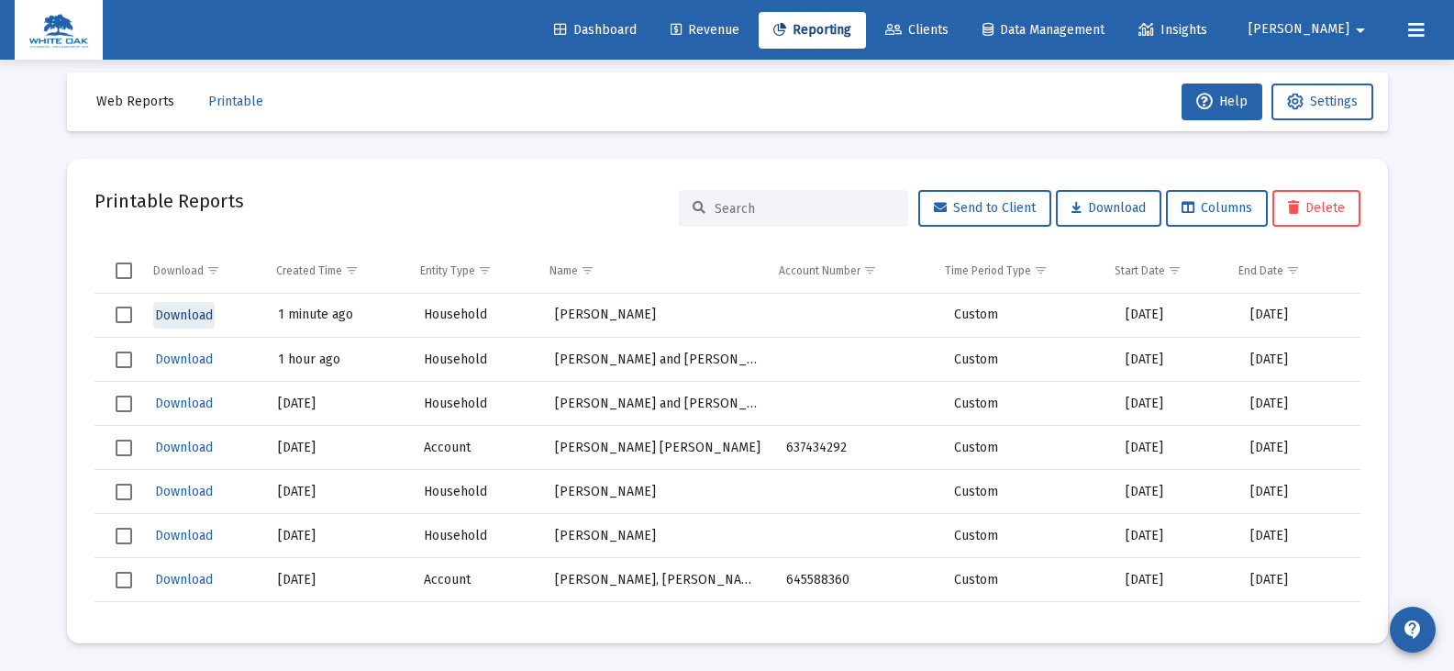
click at [205, 311] on span "Download" at bounding box center [184, 315] width 58 height 16
click at [902, 33] on icon at bounding box center [893, 30] width 17 height 13
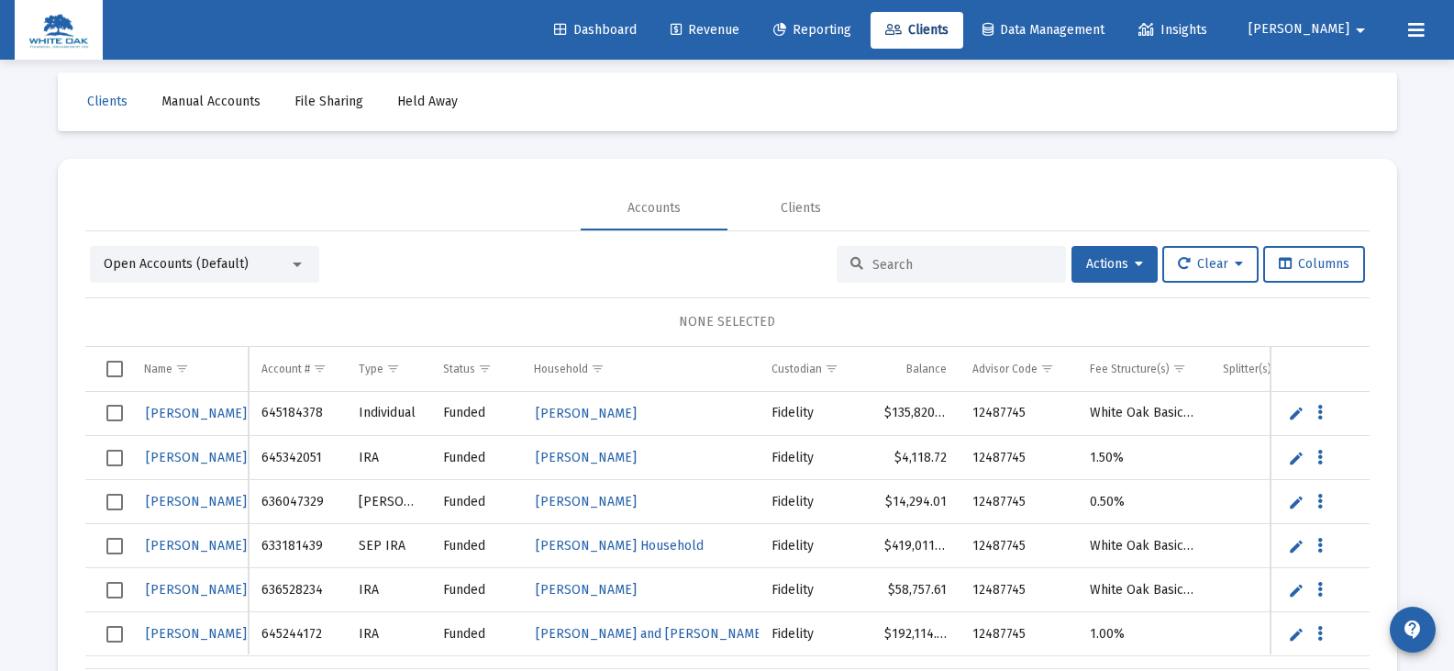
click at [873, 261] on input at bounding box center [963, 265] width 180 height 16
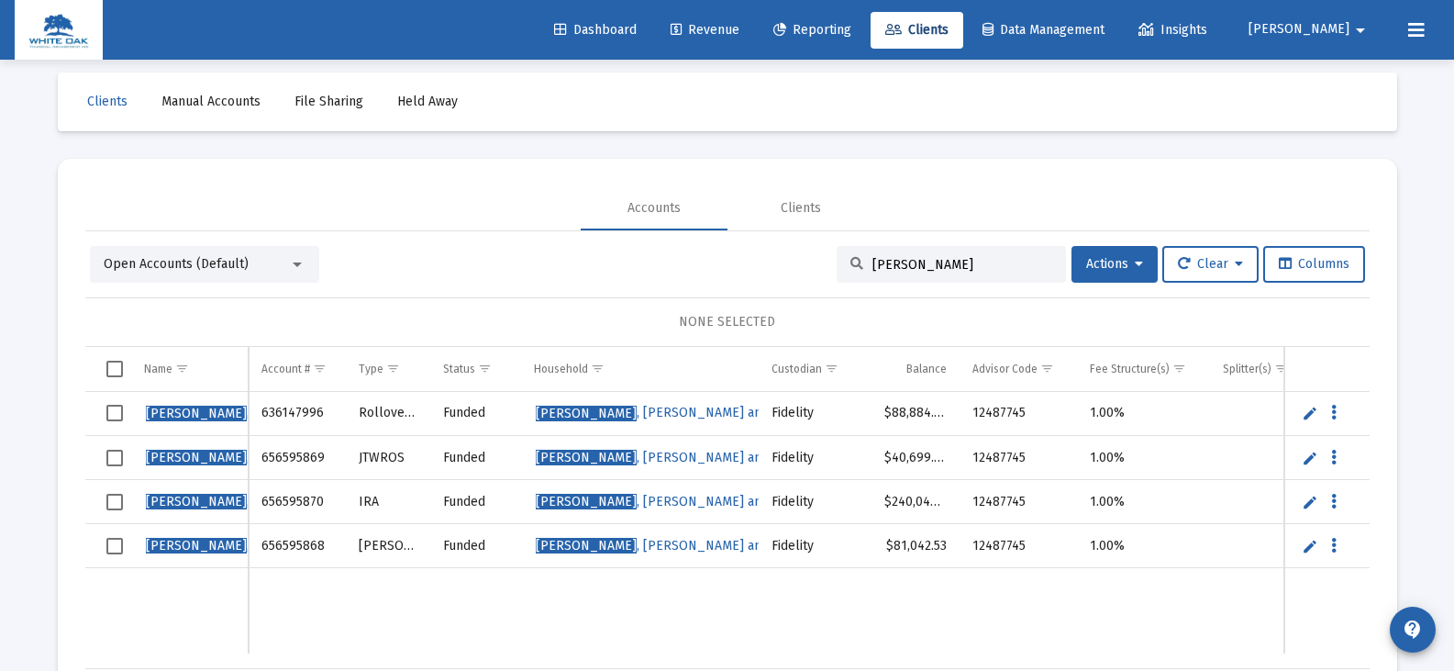
type input "mcpeters"
click at [851, 29] on span "Reporting" at bounding box center [812, 30] width 78 height 16
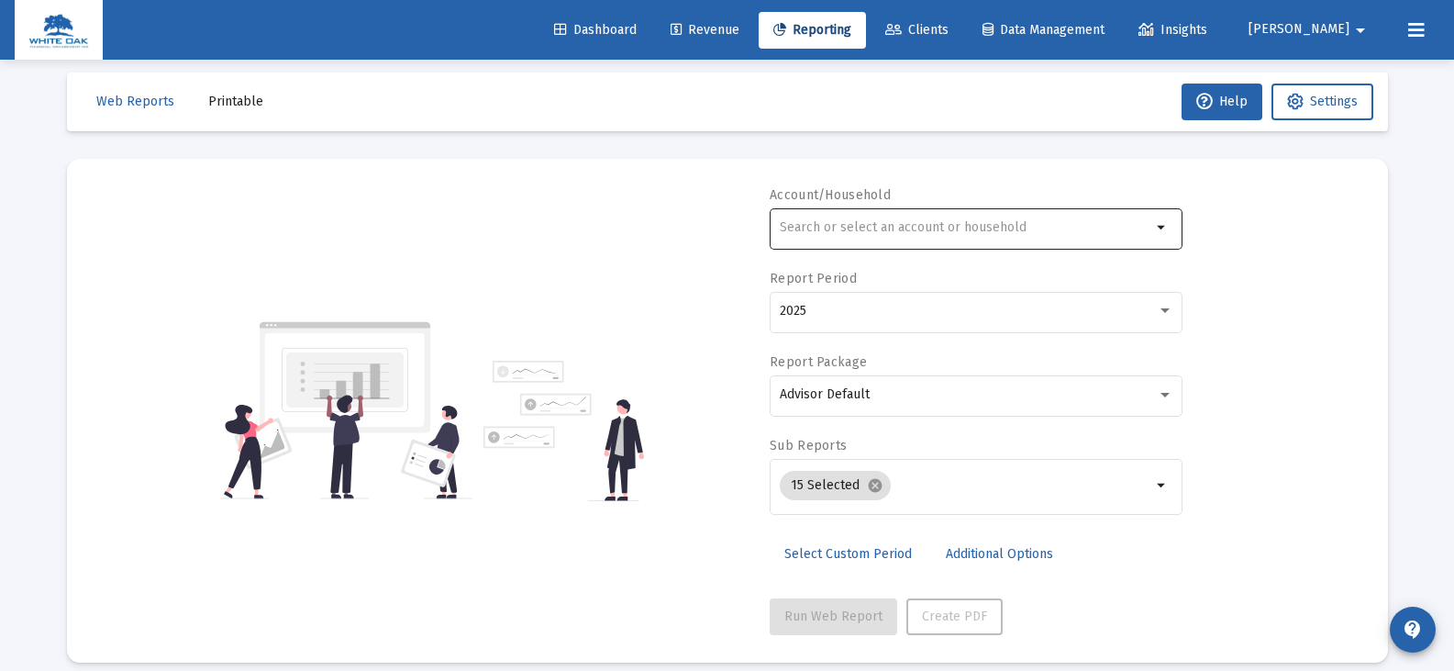
click at [839, 229] on input "text" at bounding box center [966, 227] width 372 height 15
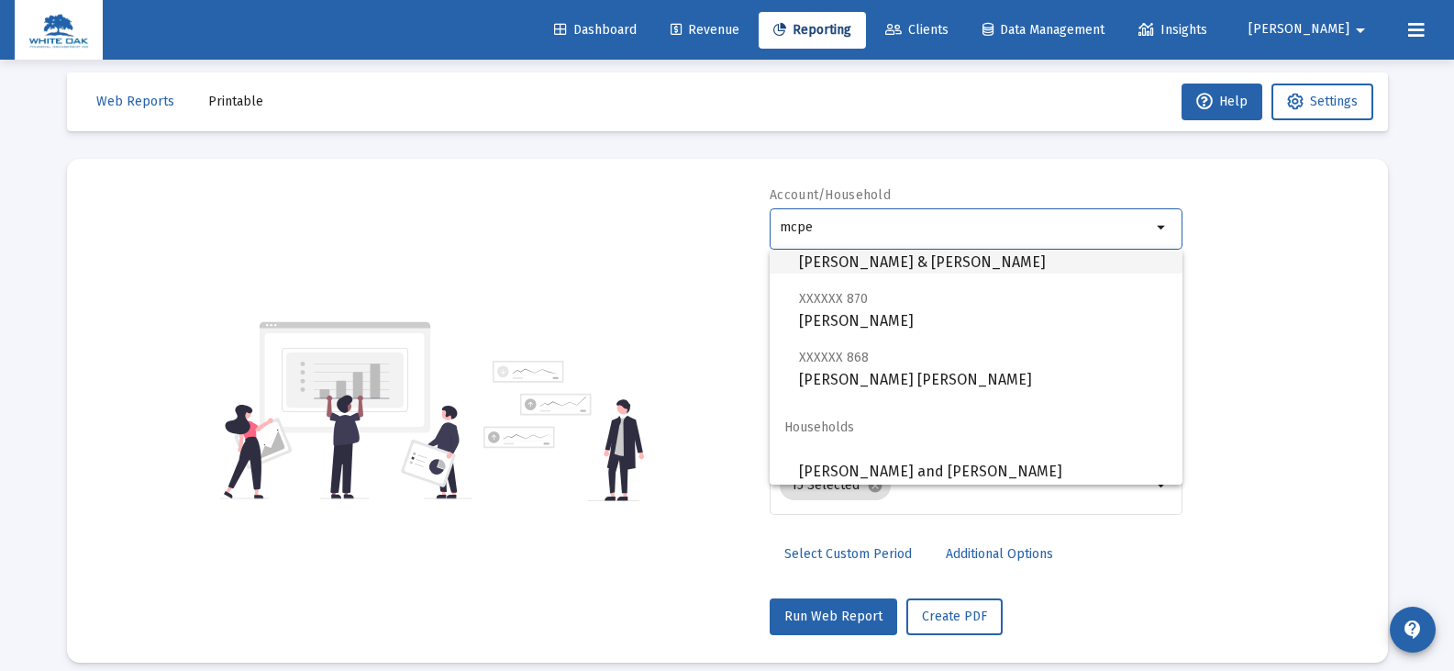
scroll to position [132, 0]
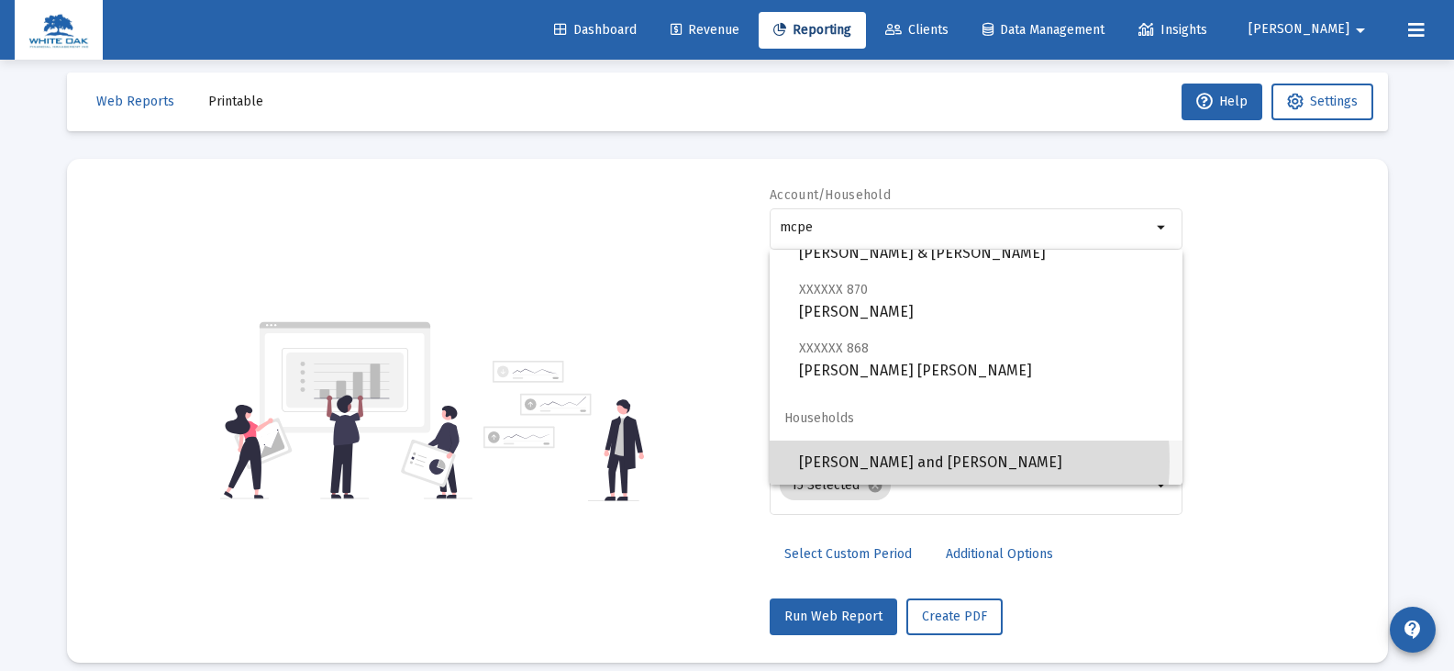
click at [900, 461] on span "McPeters, Teresa and Roy Household" at bounding box center [983, 462] width 369 height 44
type input "McPeters, Teresa and Roy Household"
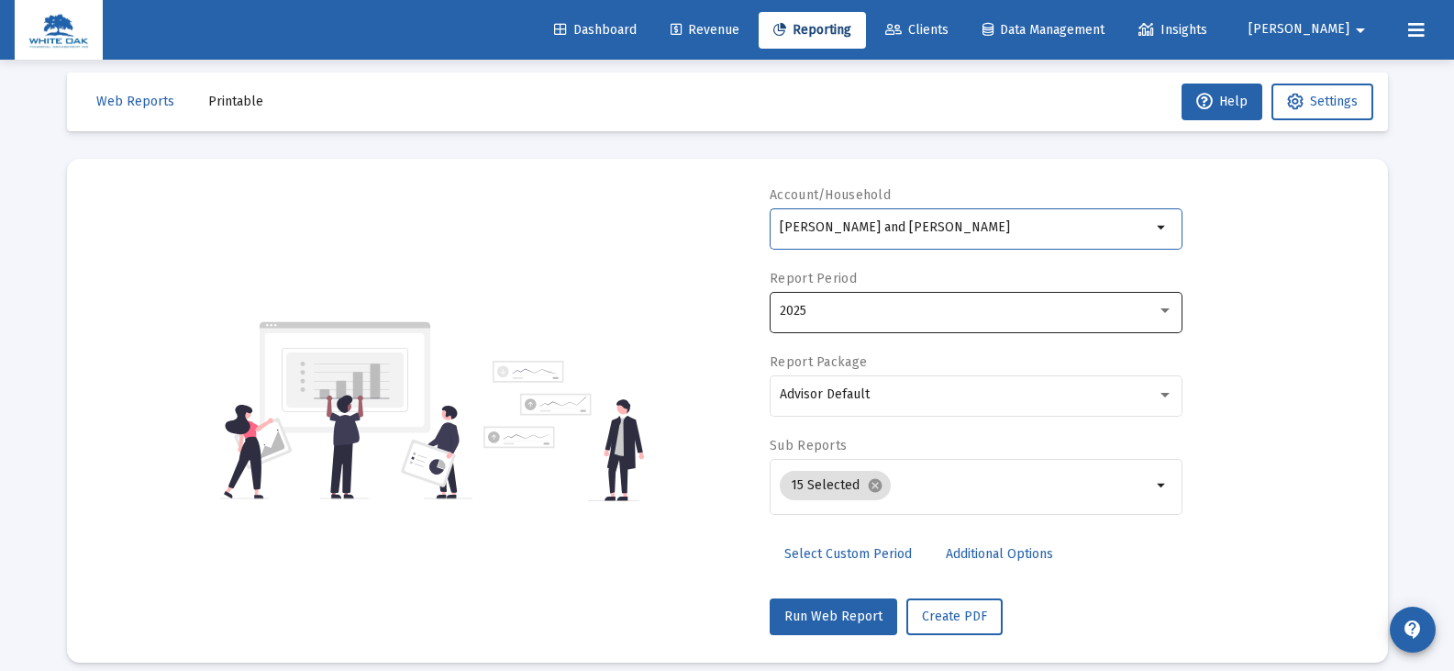
click at [836, 312] on div "2025" at bounding box center [968, 311] width 377 height 15
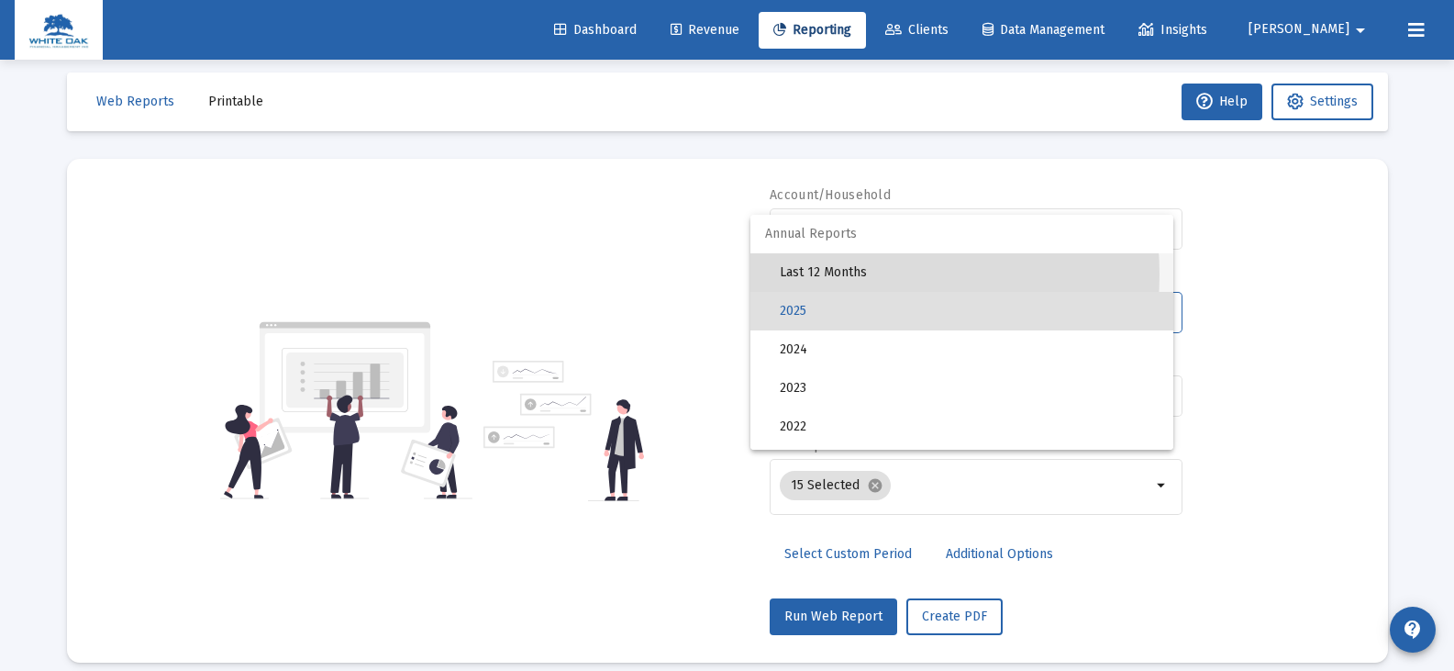
click at [839, 274] on span "Last 12 Months" at bounding box center [969, 272] width 379 height 39
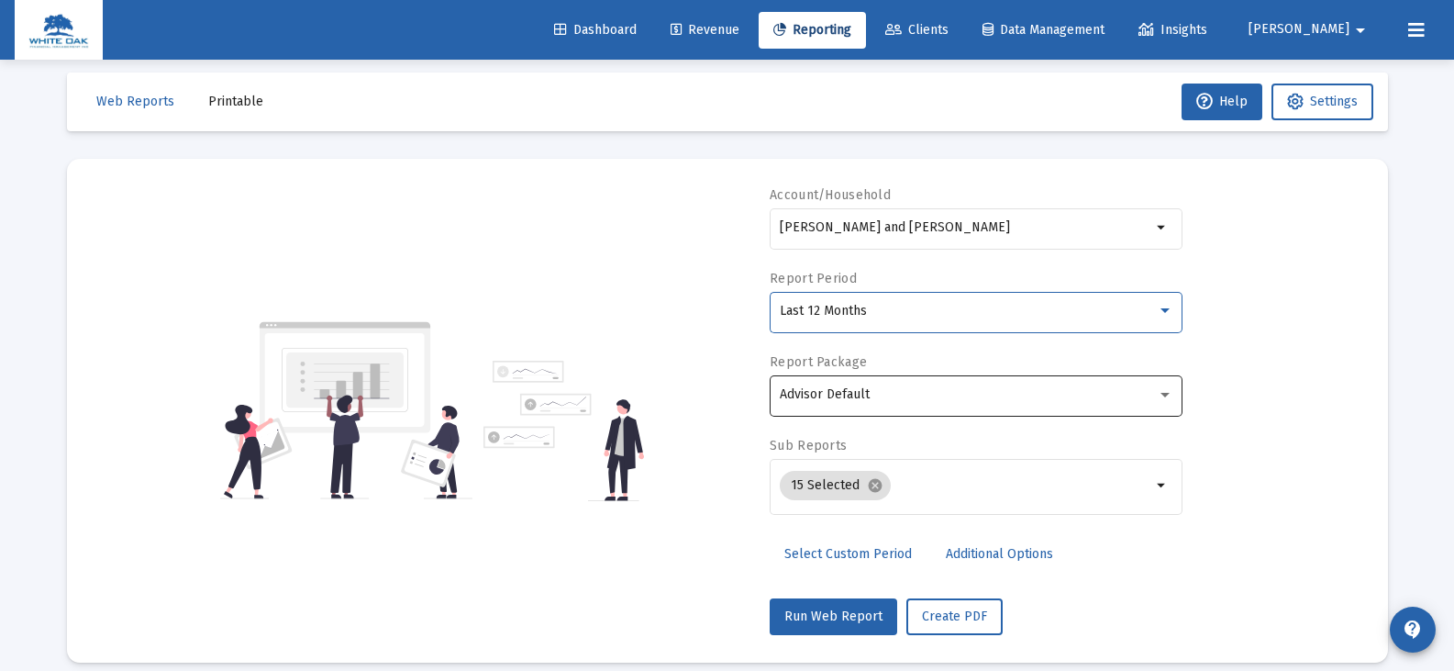
click at [839, 395] on span "Advisor Default" at bounding box center [825, 394] width 90 height 16
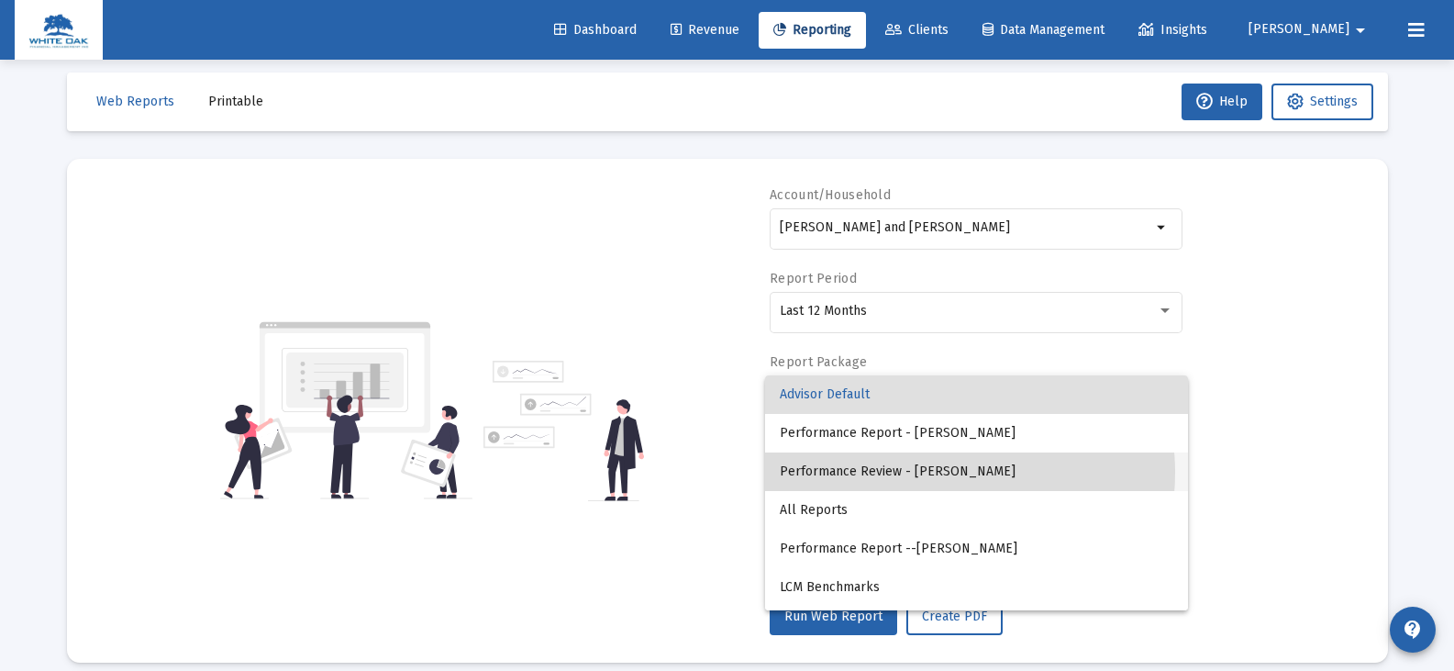
click at [933, 473] on span "Performance Review - Laura McCue" at bounding box center [977, 471] width 394 height 39
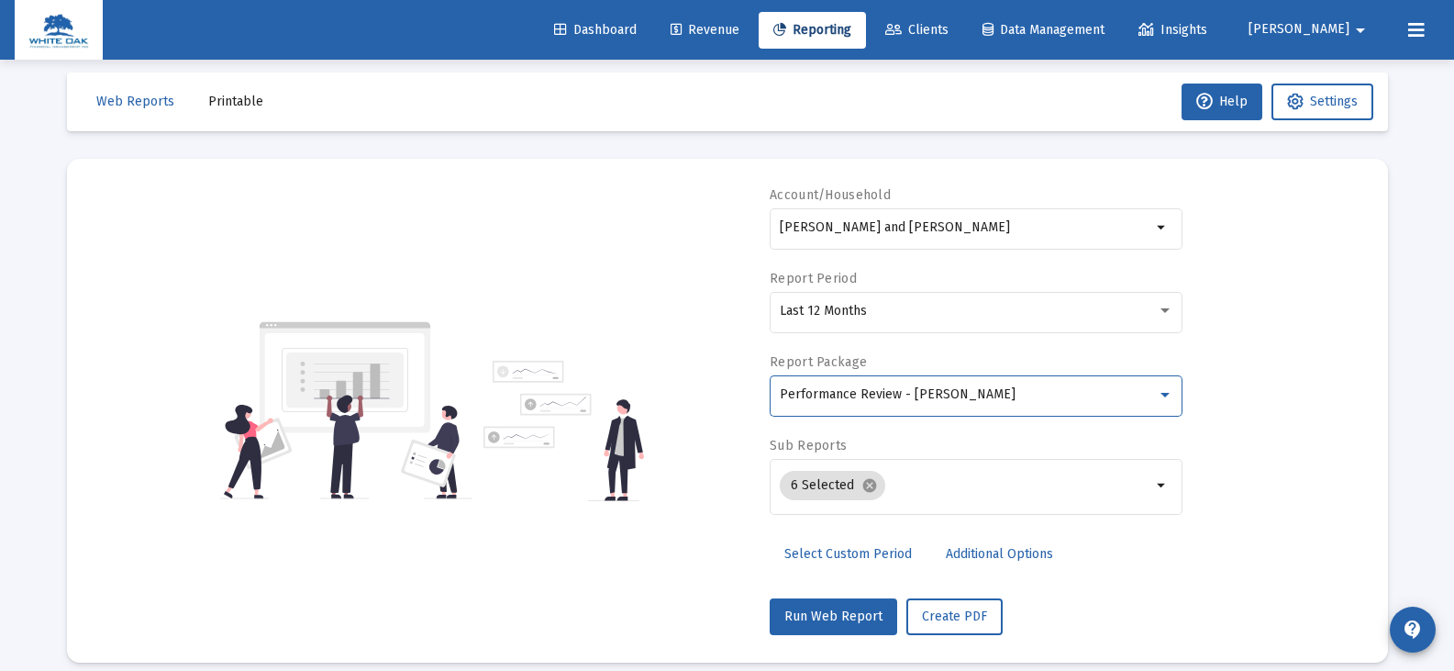
click at [976, 552] on span "Additional Options" at bounding box center [999, 554] width 107 height 16
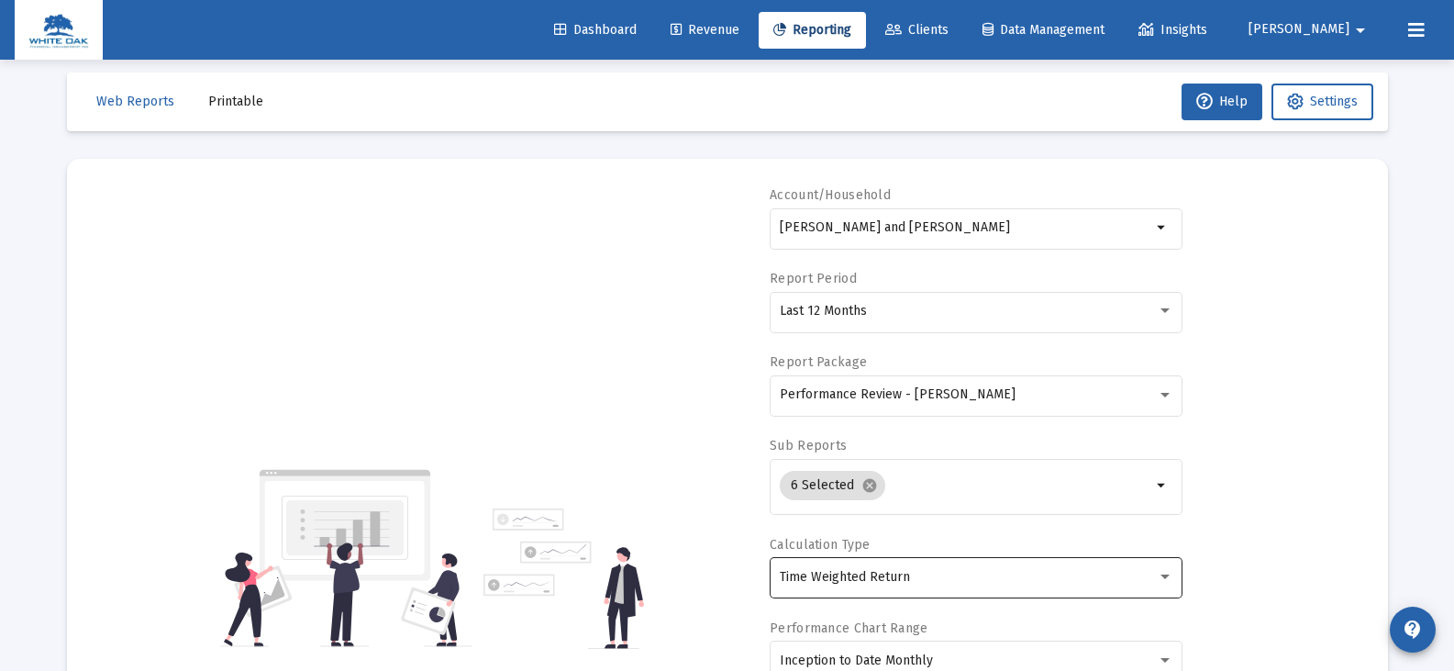
click at [886, 585] on div "Time Weighted Return" at bounding box center [977, 576] width 394 height 45
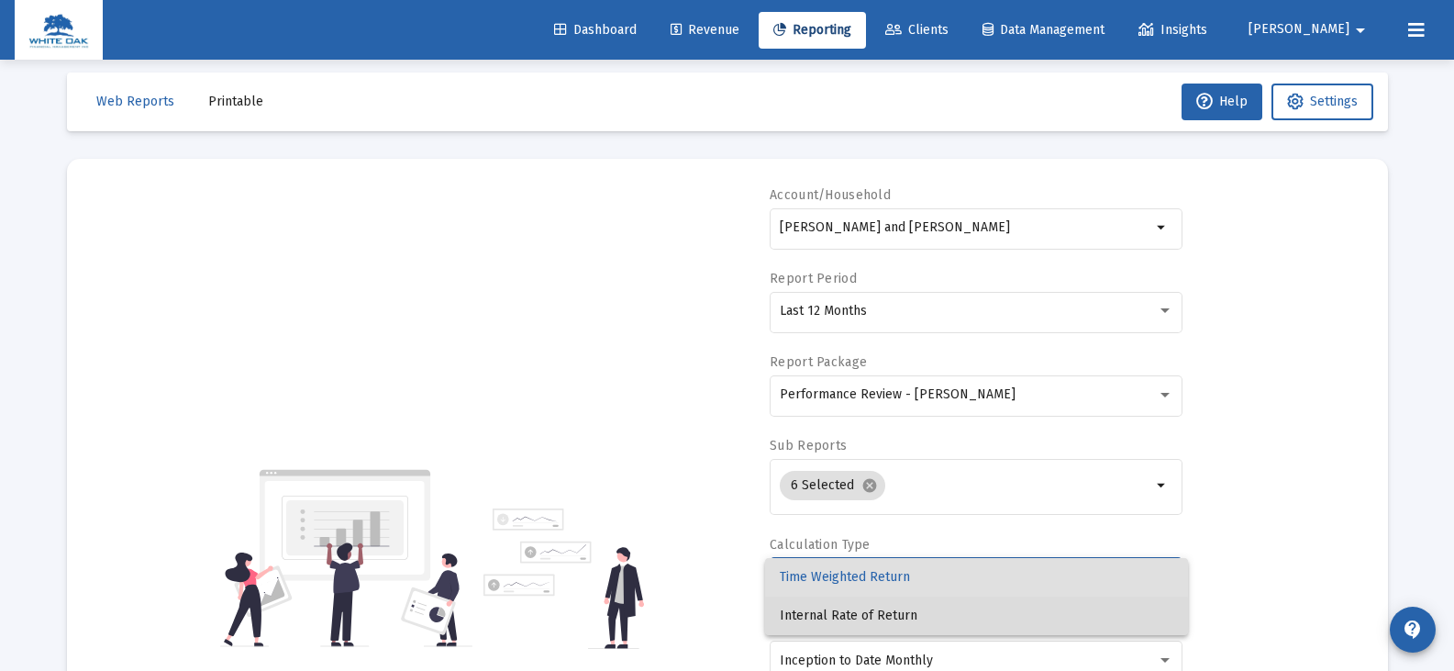
click at [888, 620] on span "Internal Rate of Return" at bounding box center [977, 615] width 394 height 39
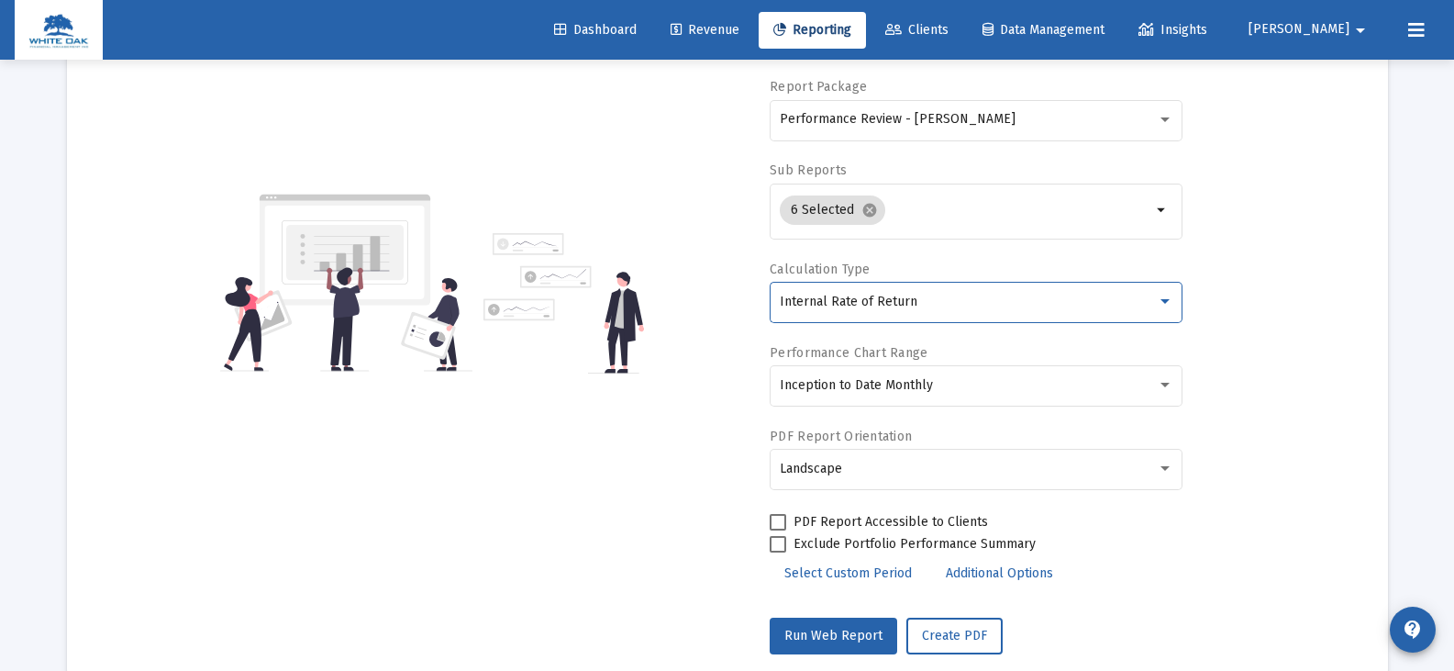
scroll to position [328, 0]
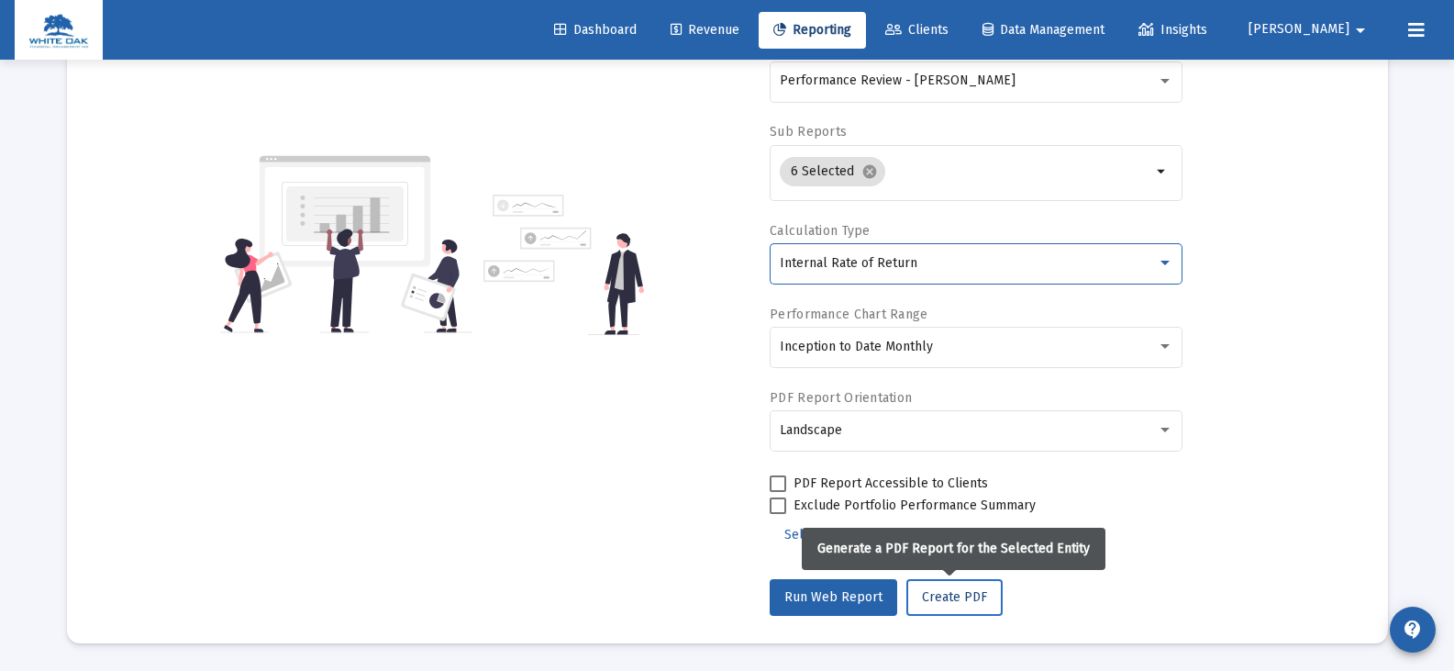
click at [956, 594] on span "Create PDF" at bounding box center [954, 597] width 65 height 16
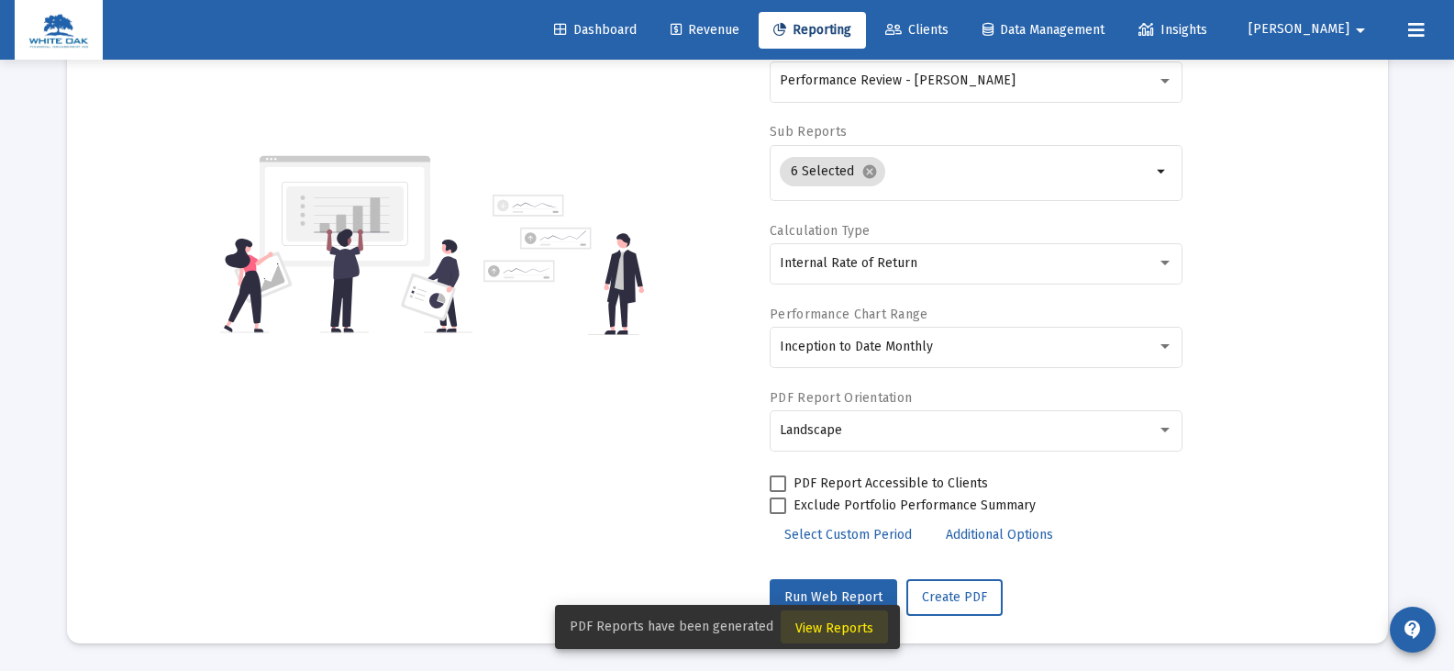
click at [839, 625] on span "View Reports" at bounding box center [834, 628] width 78 height 16
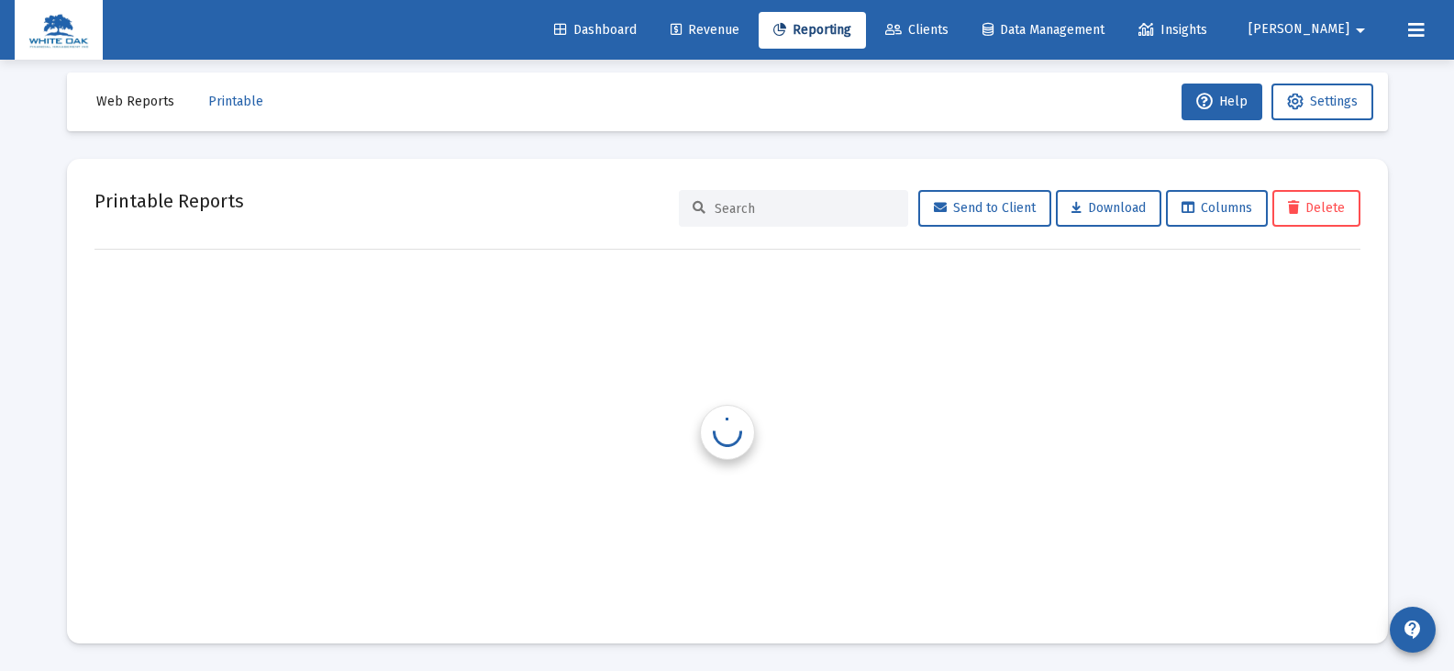
scroll to position [15, 0]
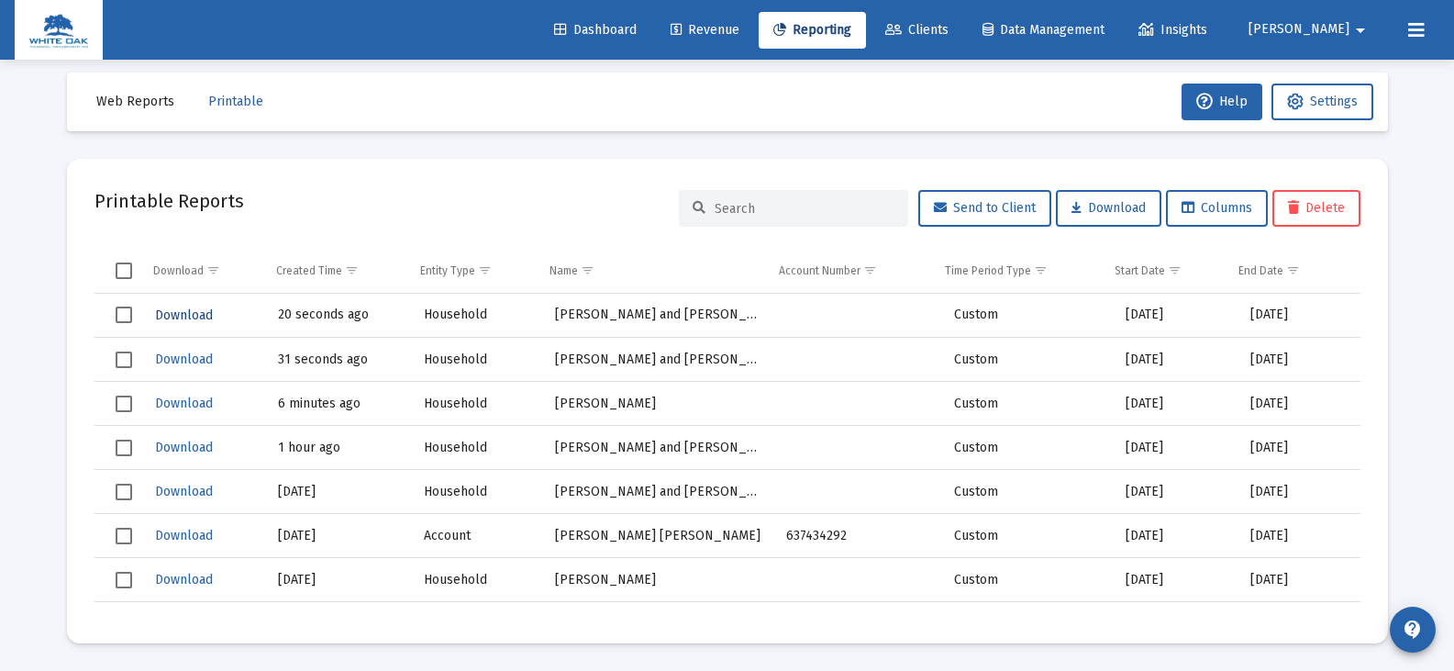
click at [198, 312] on span "Download" at bounding box center [184, 315] width 58 height 16
